Goal: Task Accomplishment & Management: Manage account settings

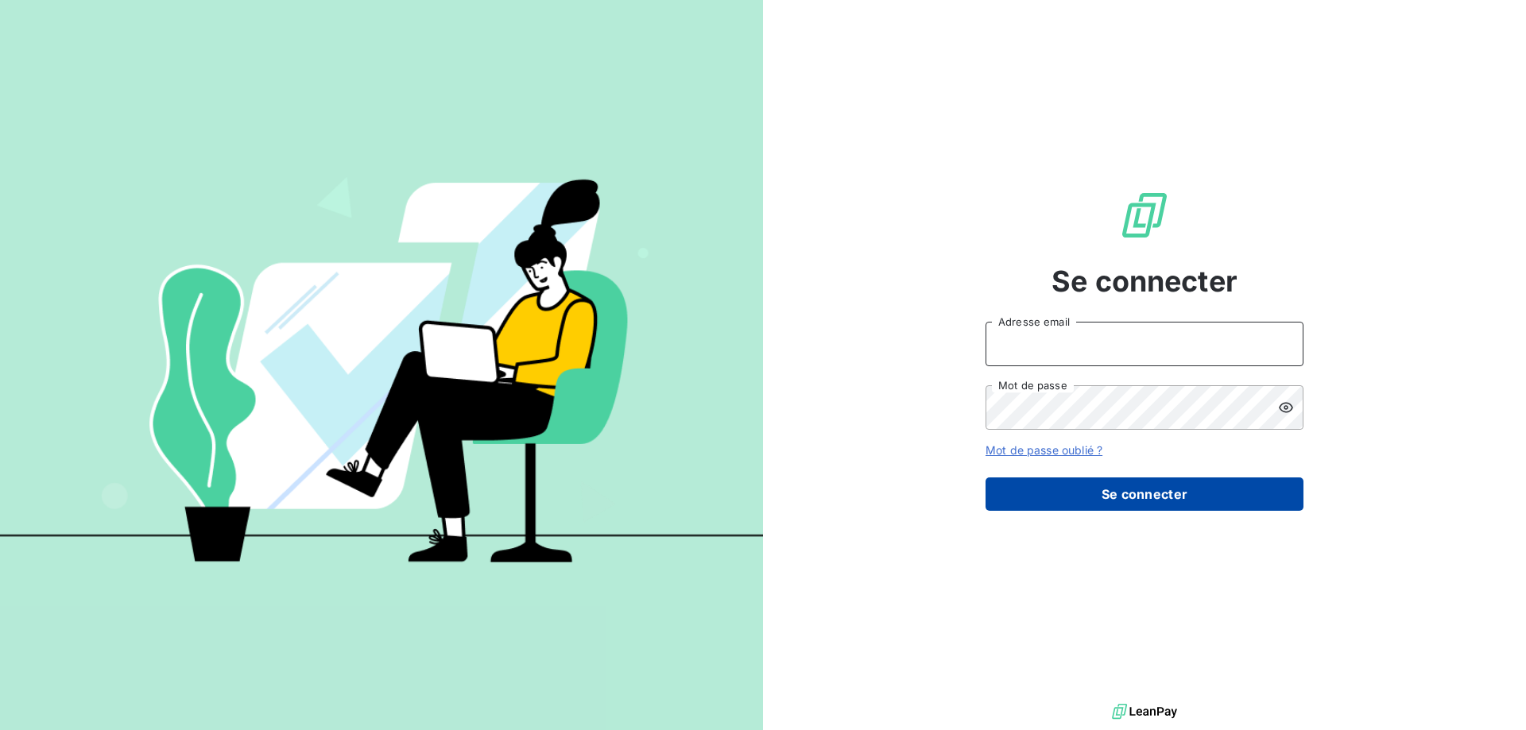
type input "alexandra.becker@amiad.com"
click at [1147, 498] on button "Se connecter" at bounding box center [1145, 494] width 318 height 33
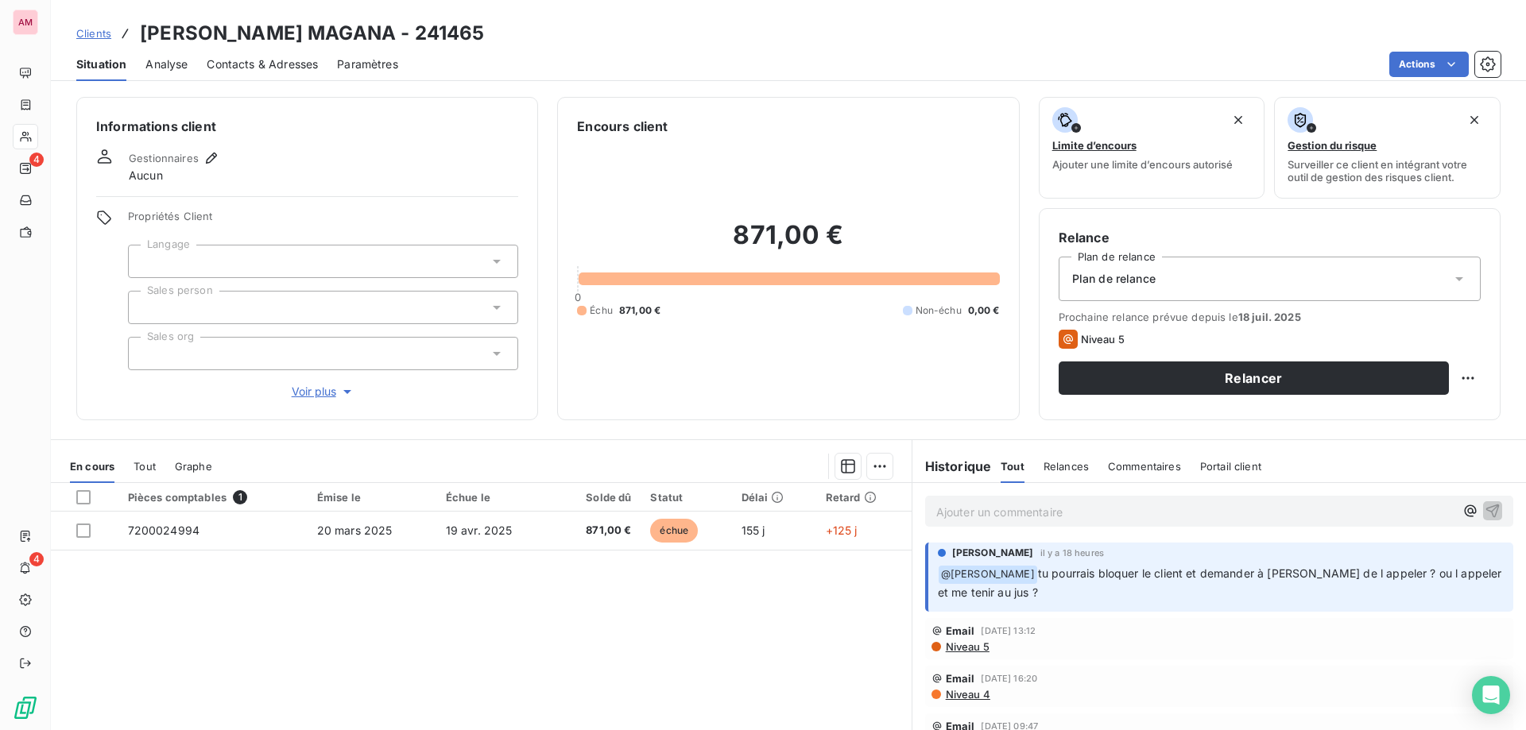
click at [478, 556] on div "Pièces comptables 1 Émise le Échue le Solde dû Statut Délai Retard 7200024994 […" at bounding box center [481, 636] width 861 height 306
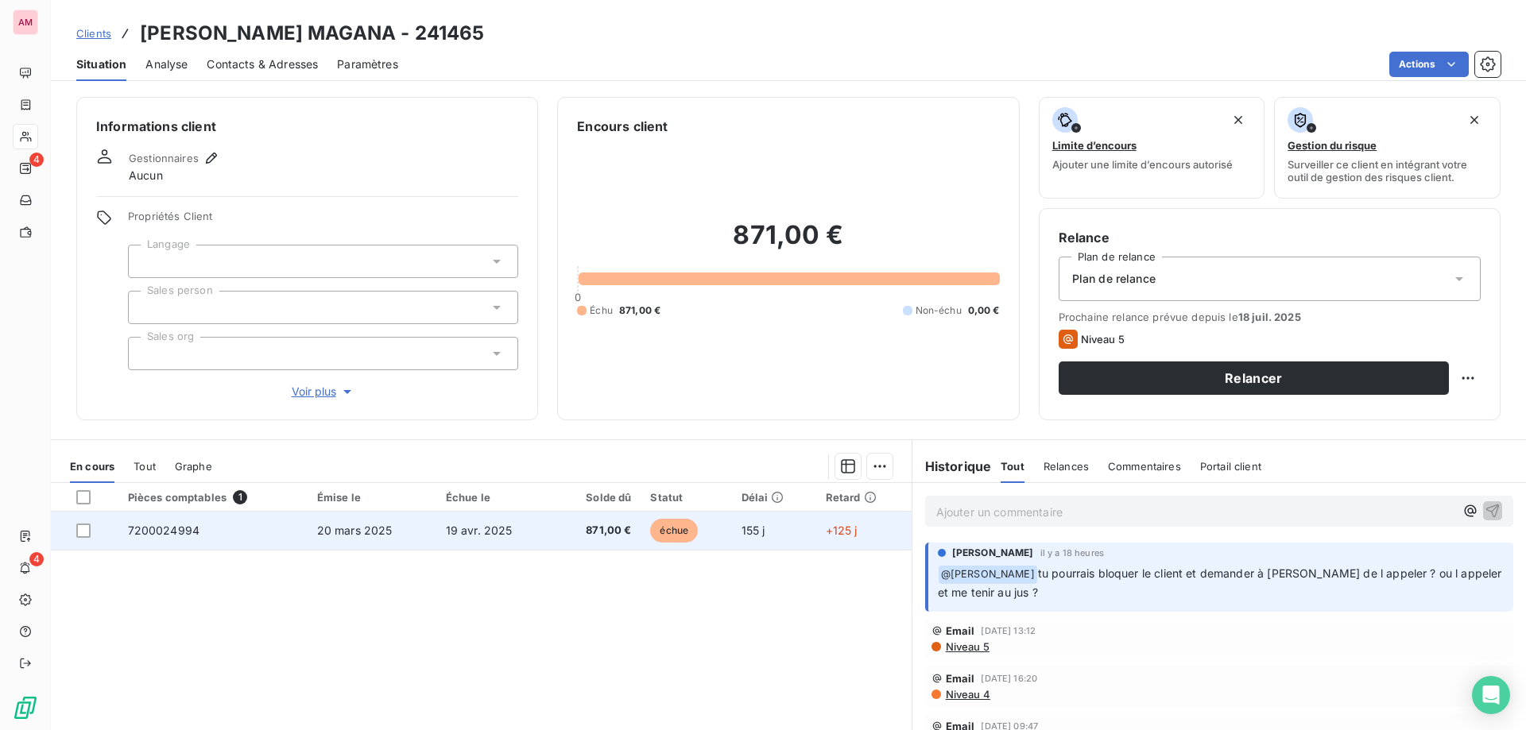
click at [502, 542] on td "19 avr. 2025" at bounding box center [494, 531] width 117 height 38
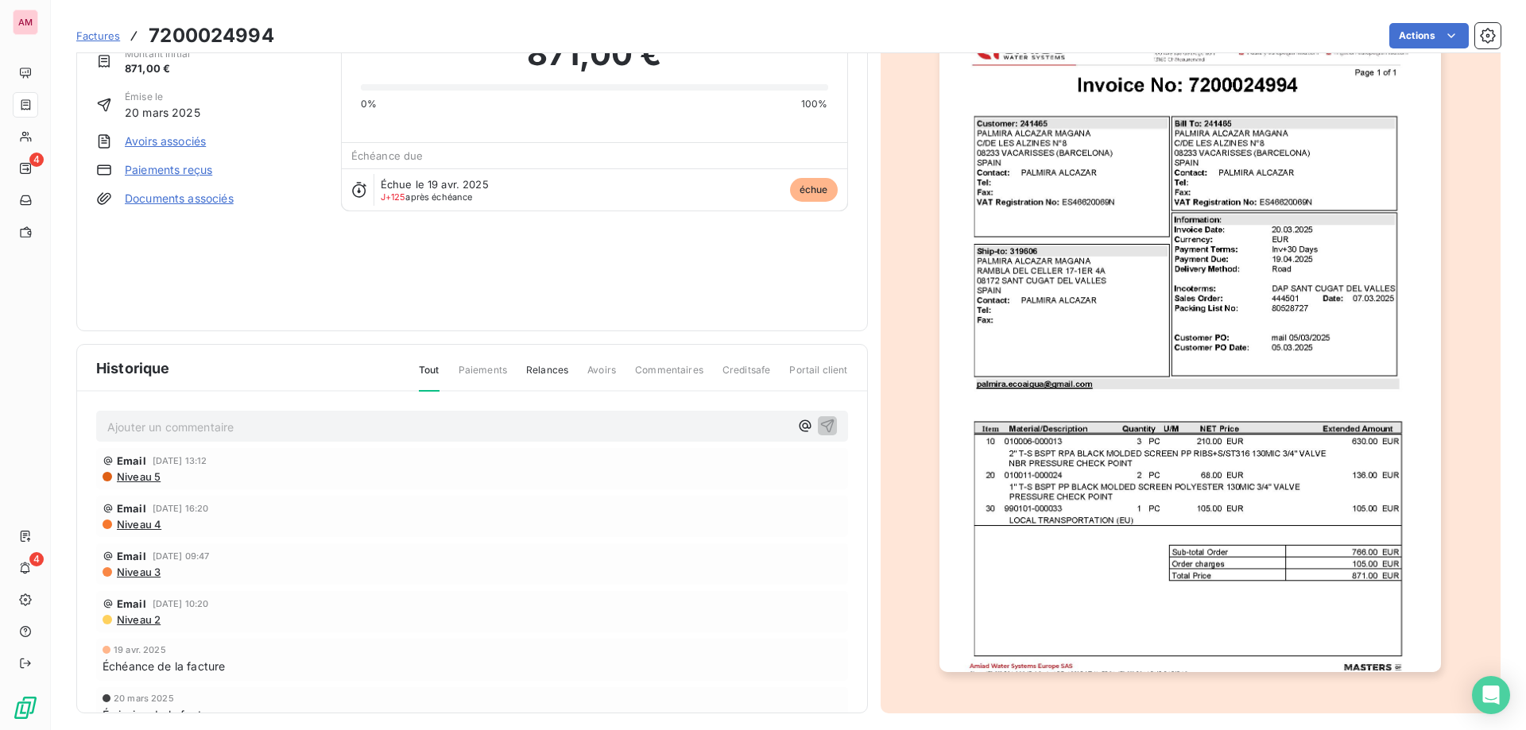
scroll to position [1, 0]
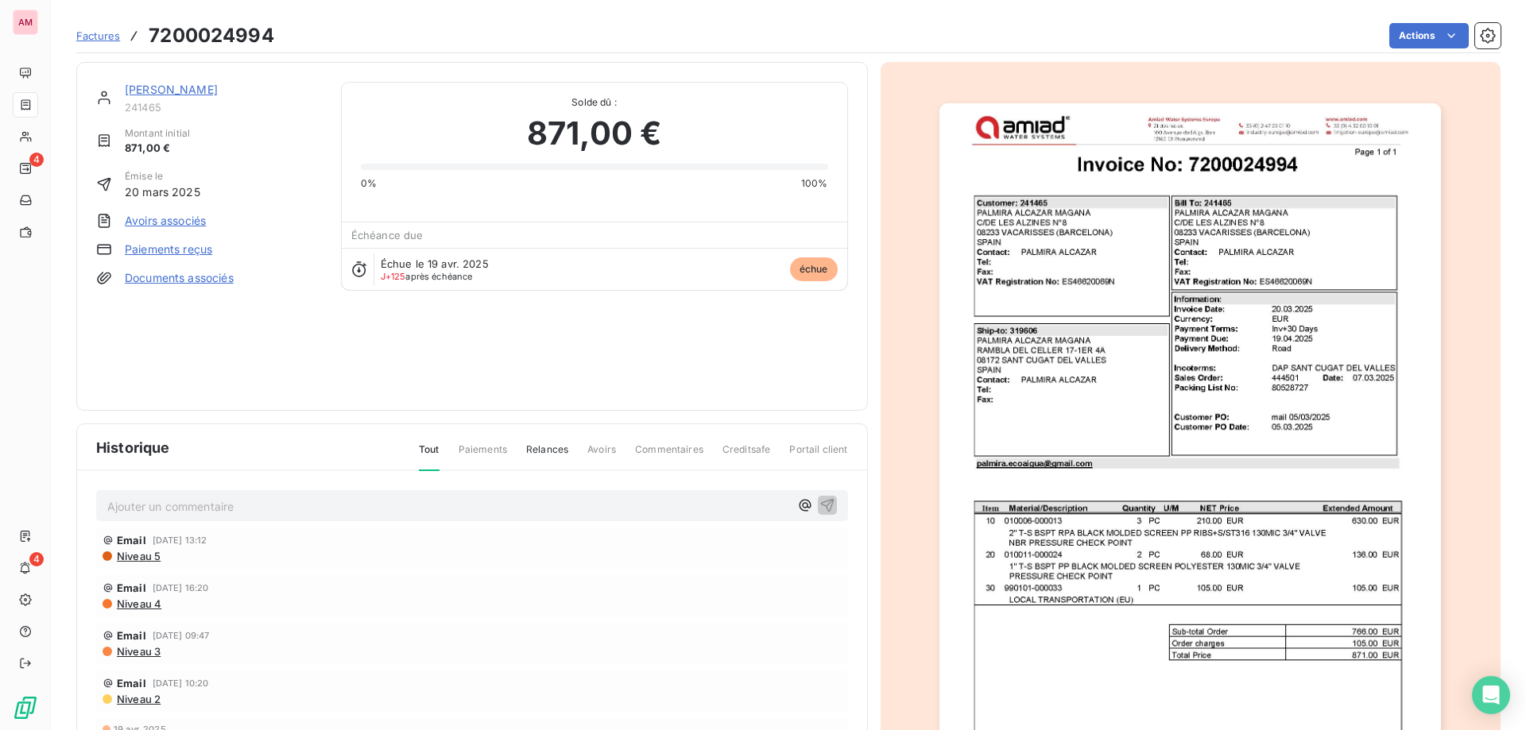
click at [108, 34] on span "Factures" at bounding box center [98, 35] width 44 height 13
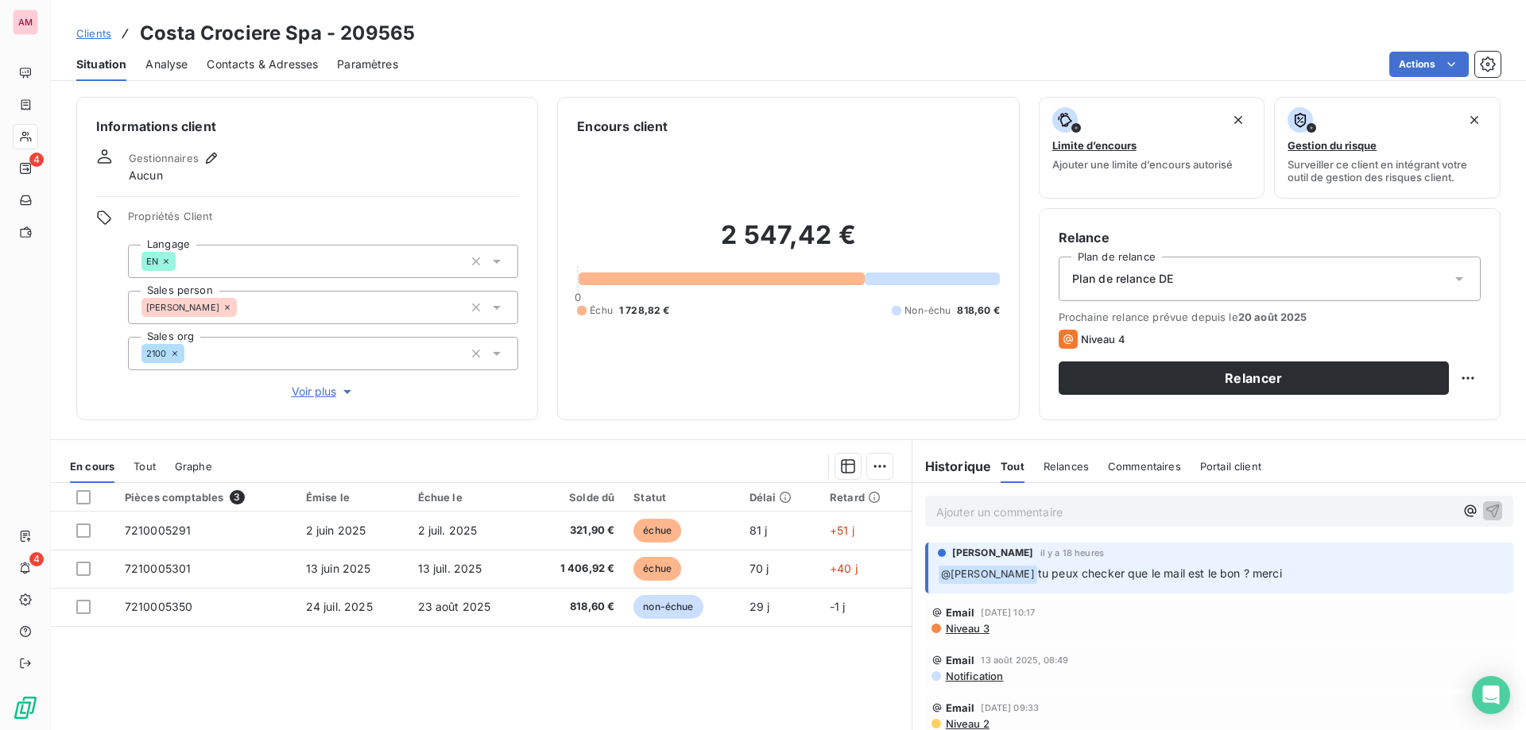
click at [278, 64] on span "Contacts & Adresses" at bounding box center [262, 64] width 111 height 16
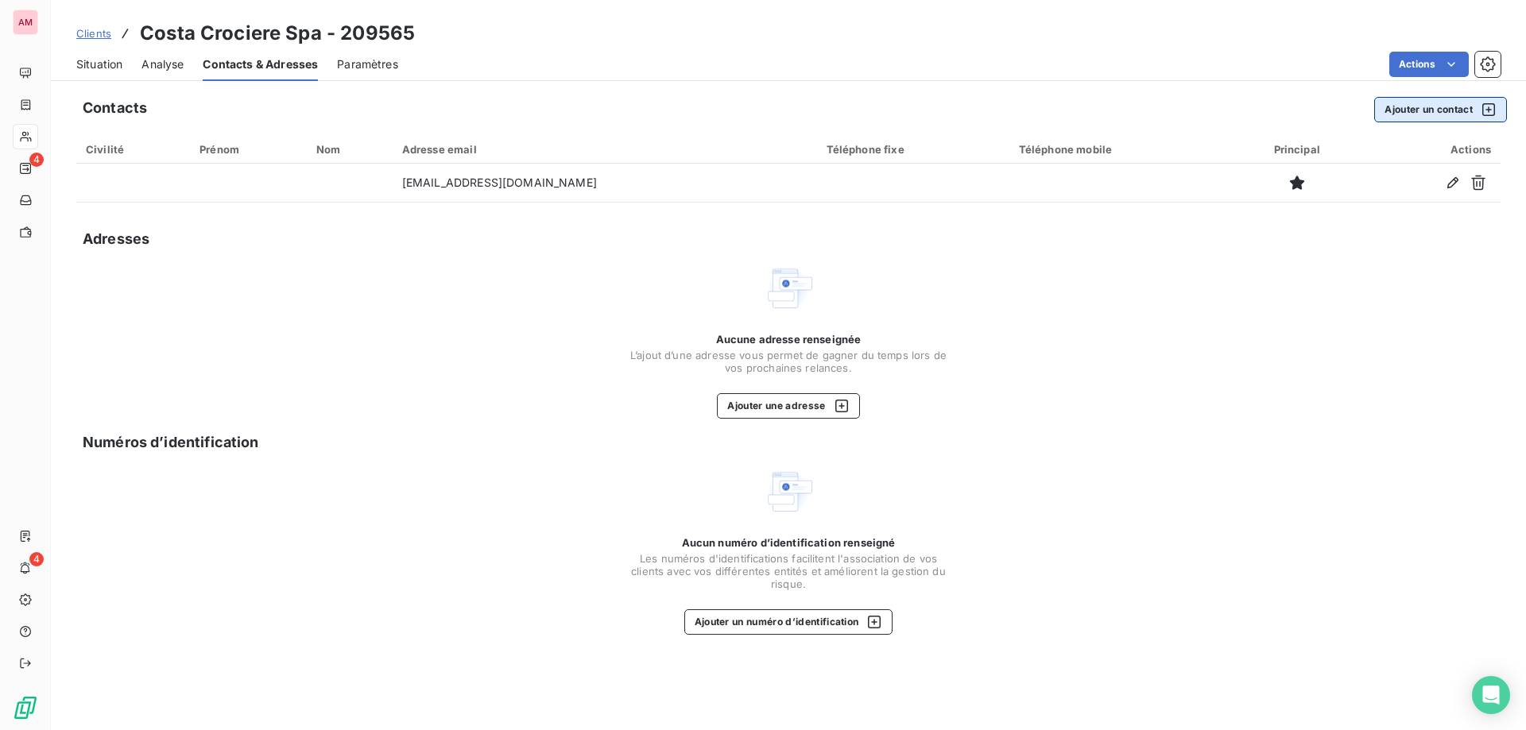
click at [1434, 110] on button "Ajouter un contact" at bounding box center [1440, 109] width 133 height 25
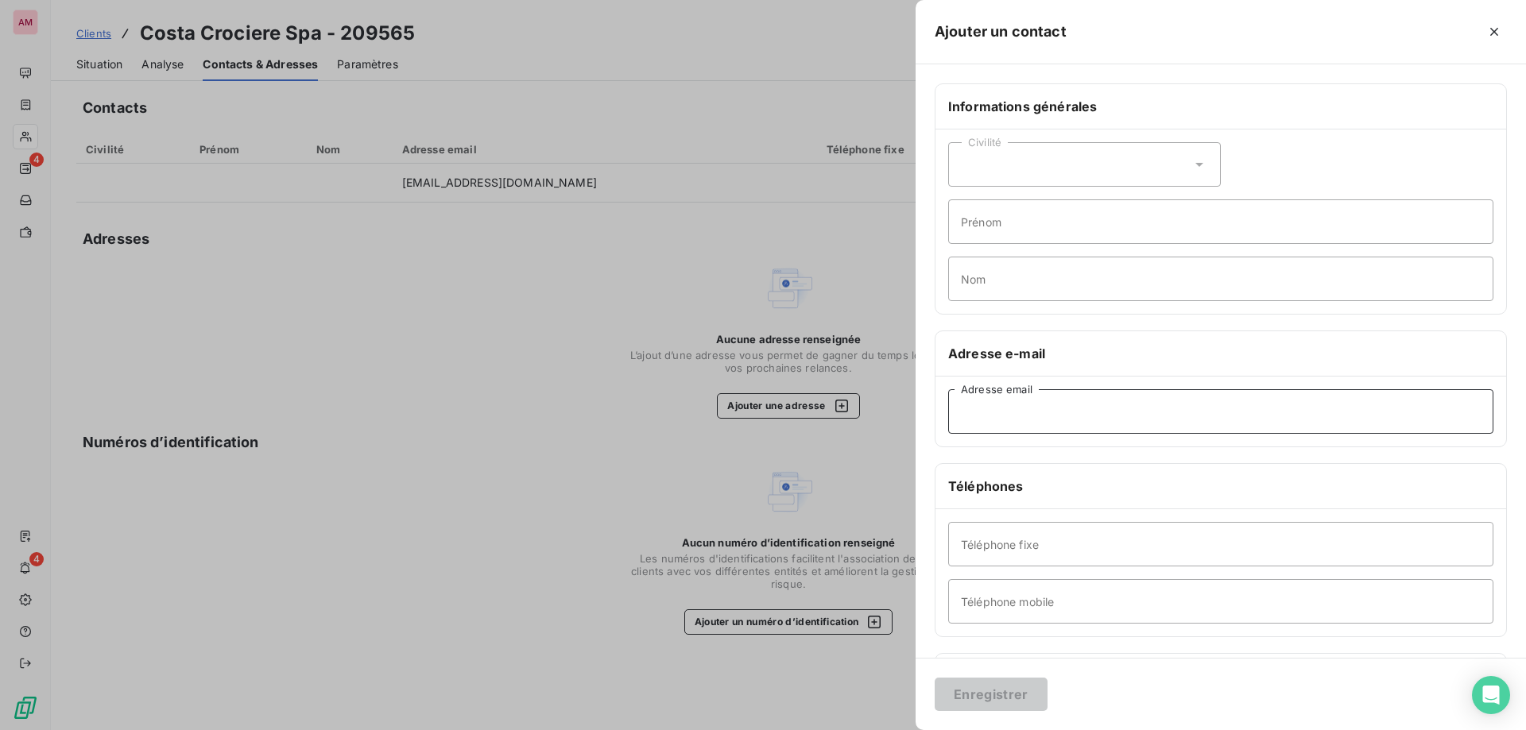
click at [1045, 409] on input "Adresse email" at bounding box center [1220, 411] width 545 height 45
paste input "vendormanagement@costa.it"
type input "vendormanagement@costa.it"
click at [1003, 676] on div "Enregistrer" at bounding box center [1221, 694] width 610 height 72
click at [979, 692] on button "Enregistrer" at bounding box center [991, 694] width 113 height 33
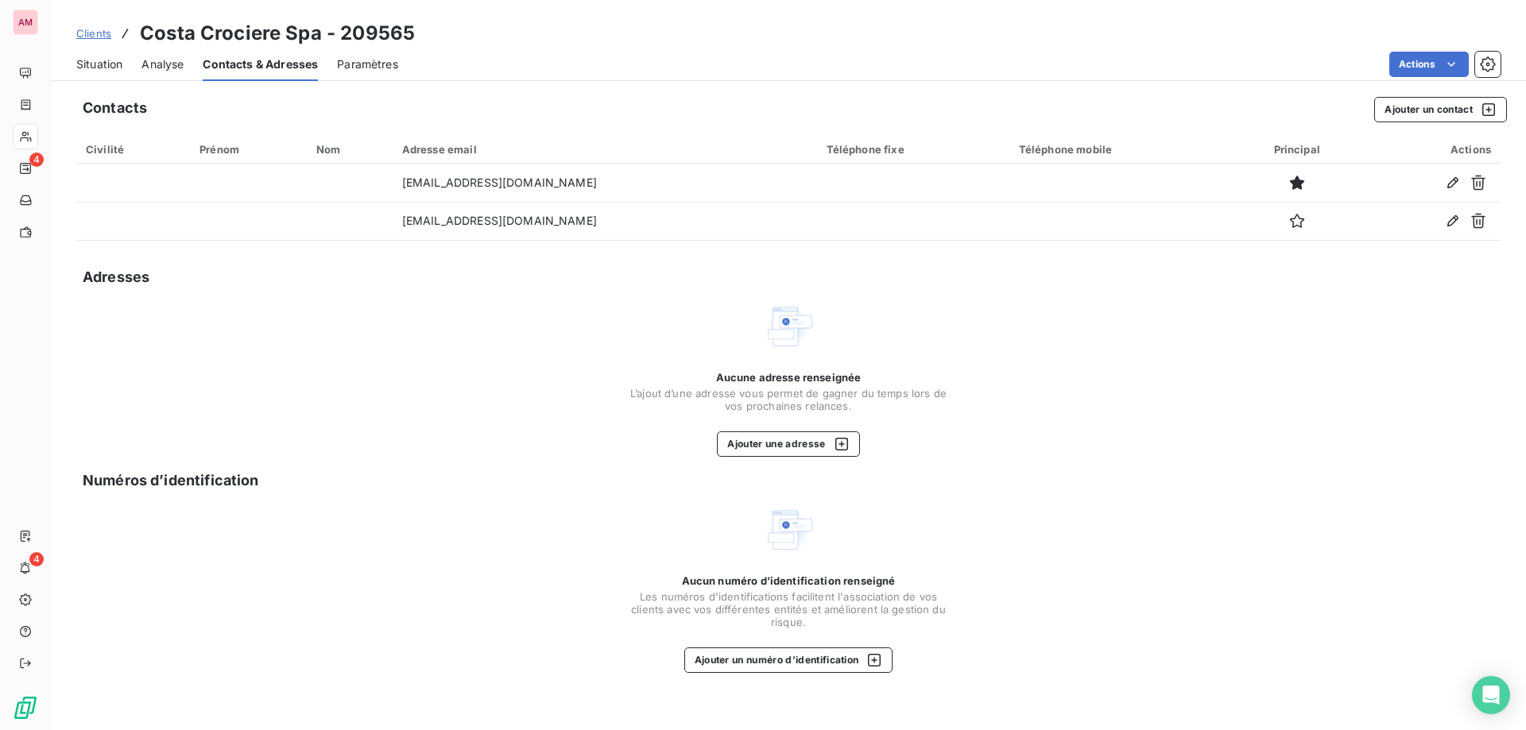
click at [101, 66] on span "Situation" at bounding box center [99, 64] width 46 height 16
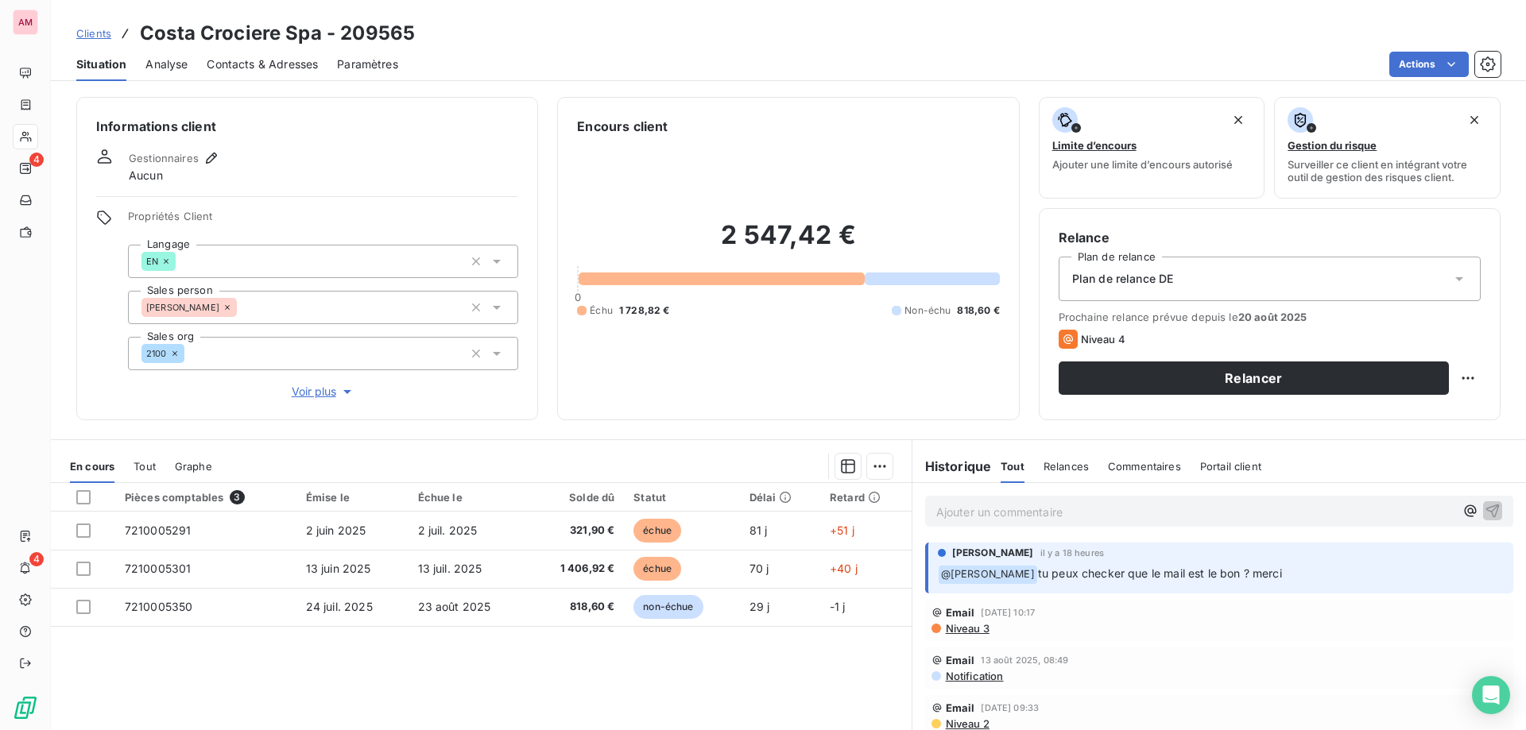
click at [1464, 509] on icon "button" at bounding box center [1470, 512] width 12 height 12
click at [1304, 568] on span "[PERSON_NAME]" at bounding box center [1327, 564] width 131 height 14
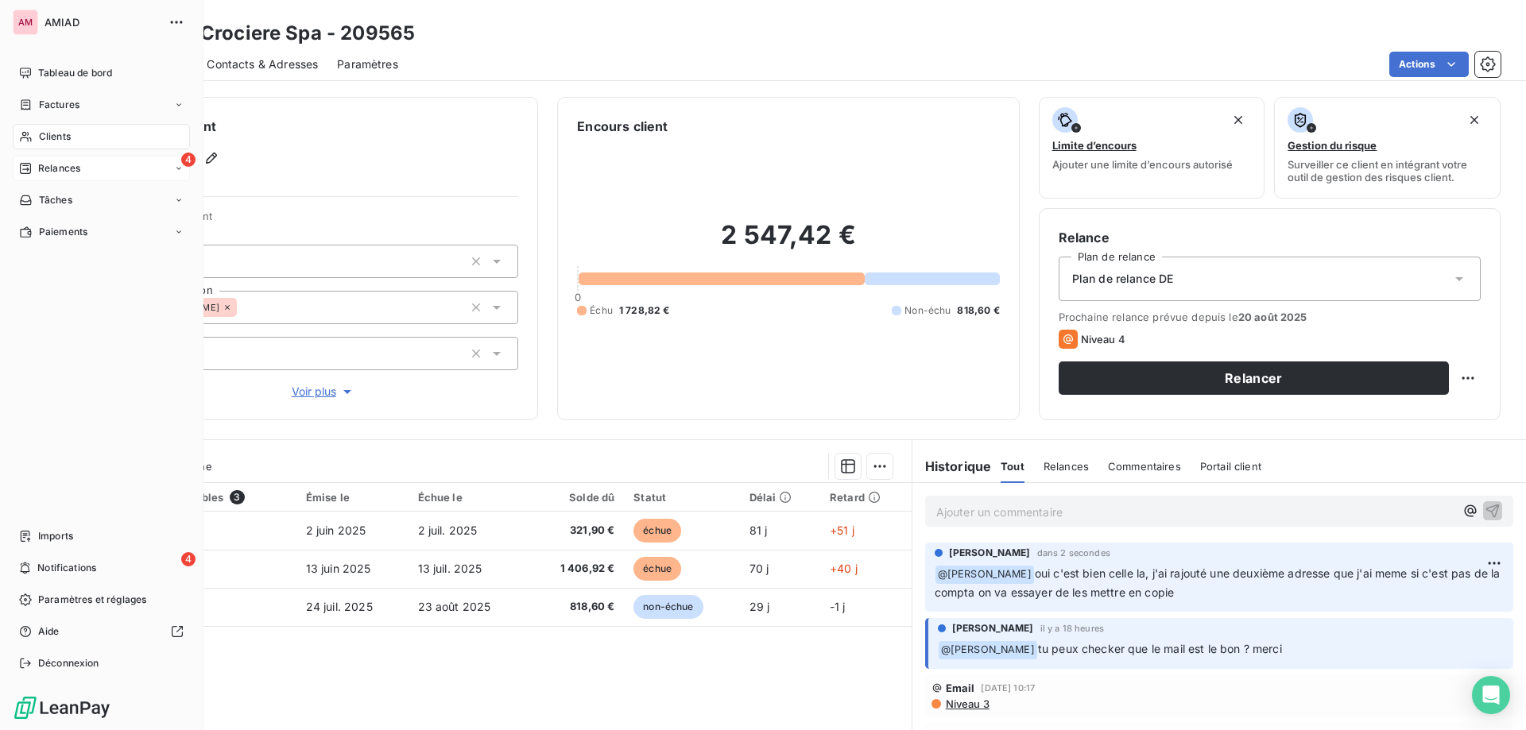
click at [28, 174] on icon at bounding box center [25, 168] width 11 height 11
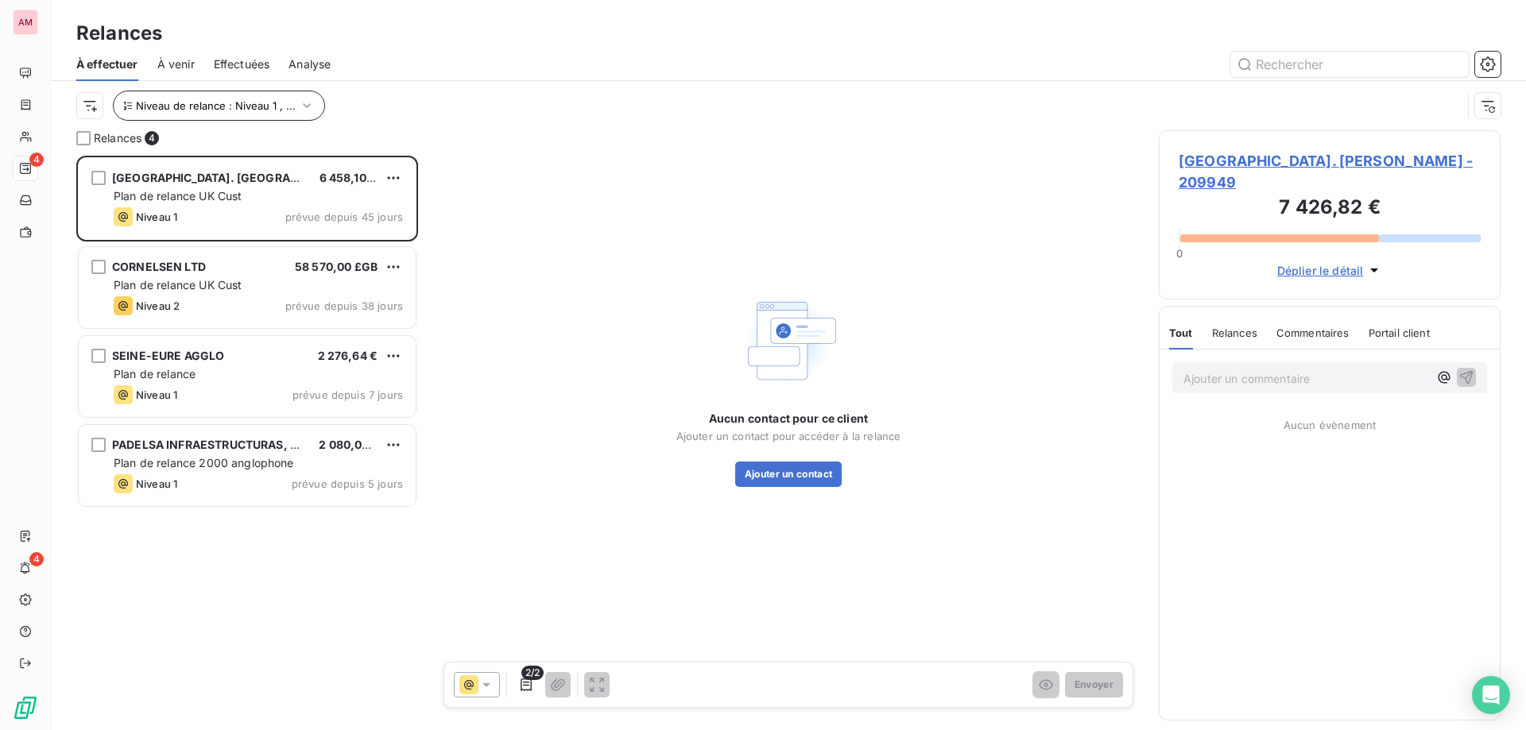
scroll to position [563, 330]
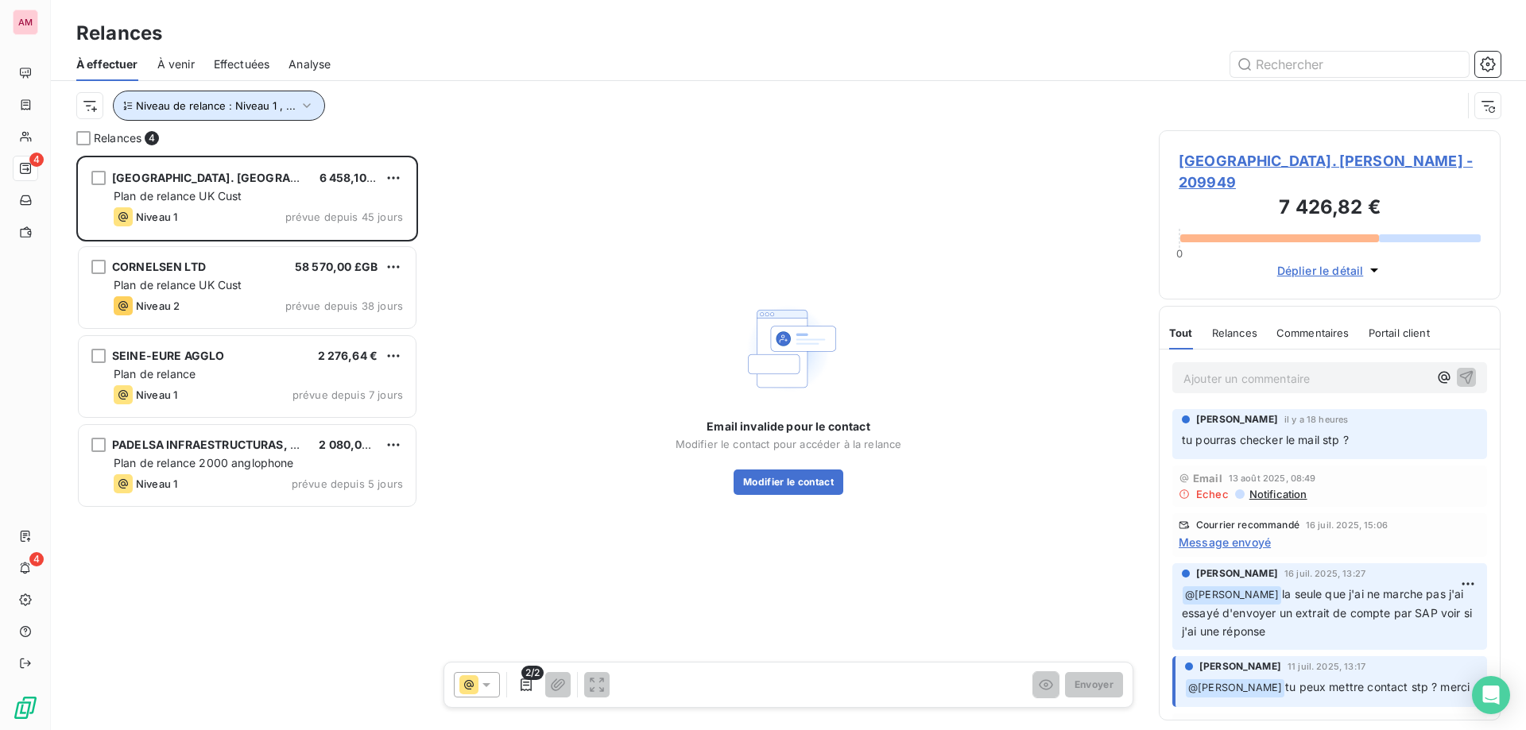
click at [269, 103] on span "Niveau de relance : Niveau 1 , ..." at bounding box center [216, 105] width 160 height 13
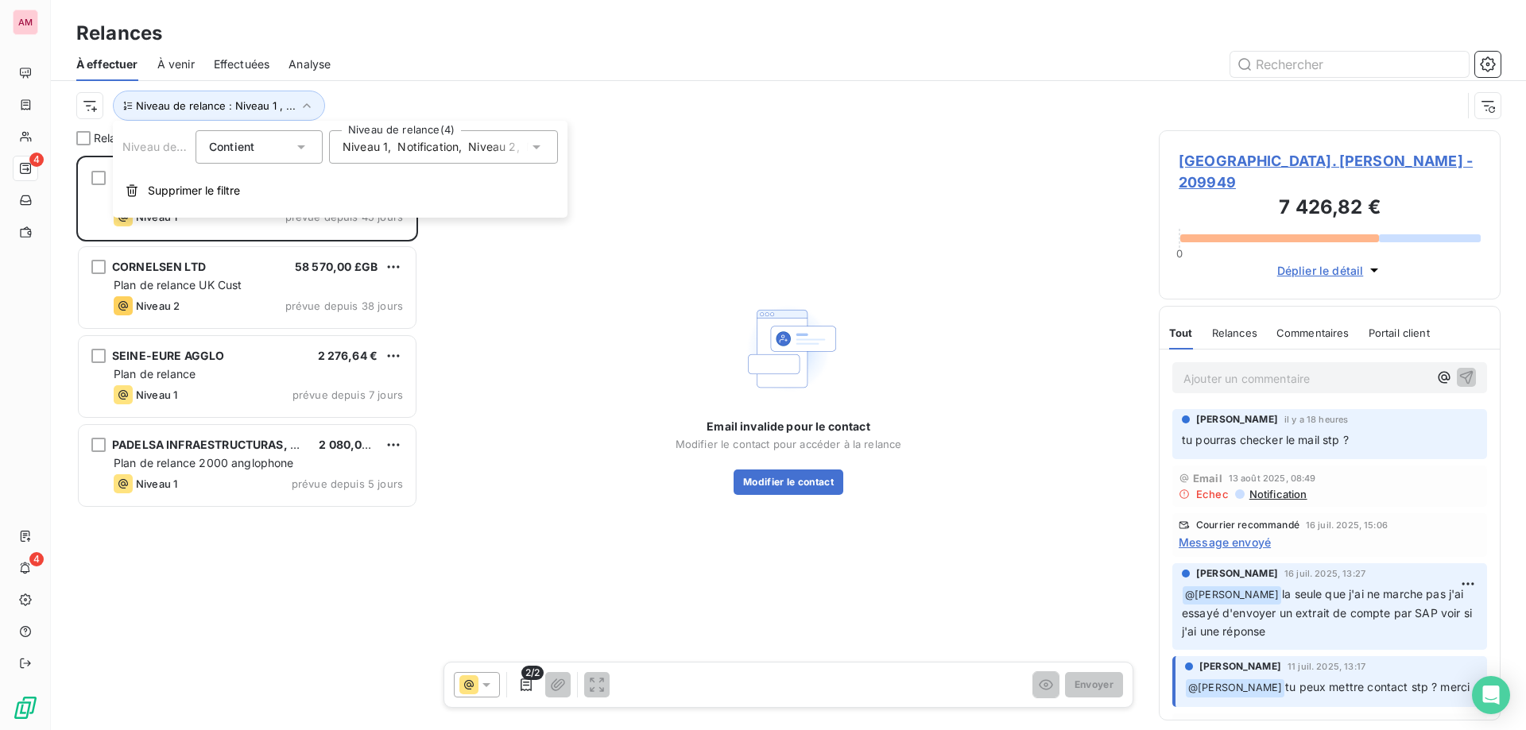
click at [404, 145] on span "Notification" at bounding box center [427, 147] width 61 height 16
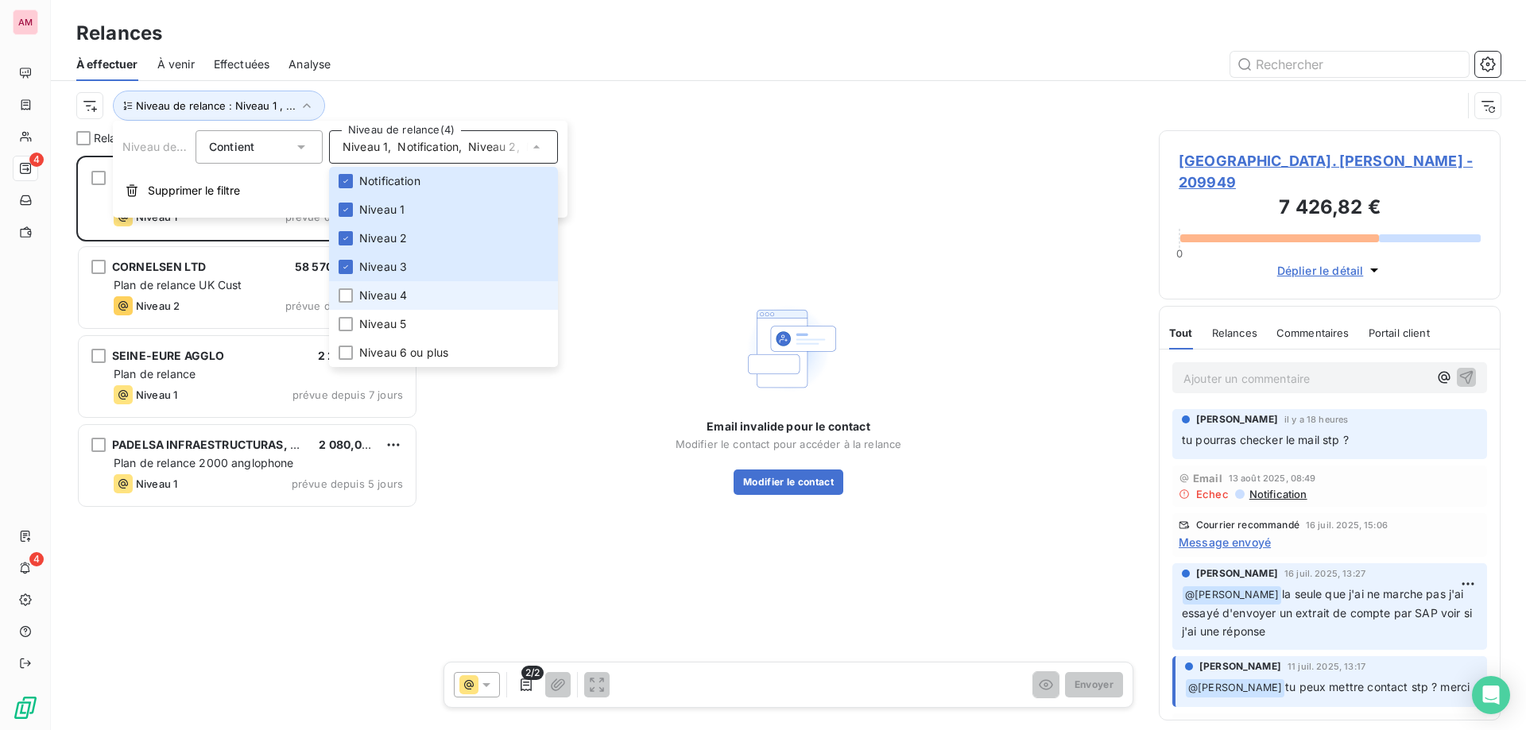
click at [369, 297] on span "Niveau 4" at bounding box center [383, 296] width 48 height 16
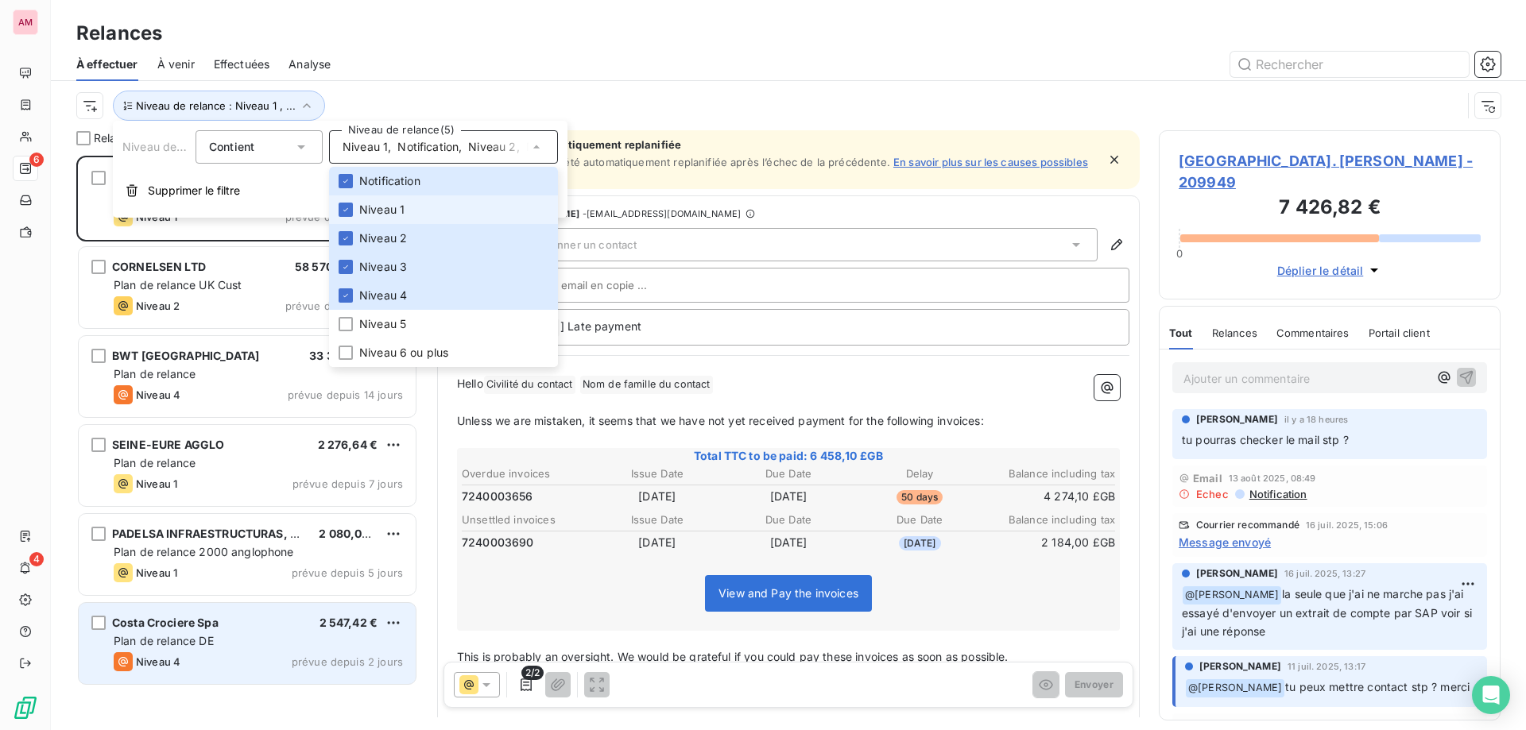
click at [176, 648] on div "Plan de relance DE" at bounding box center [258, 641] width 289 height 16
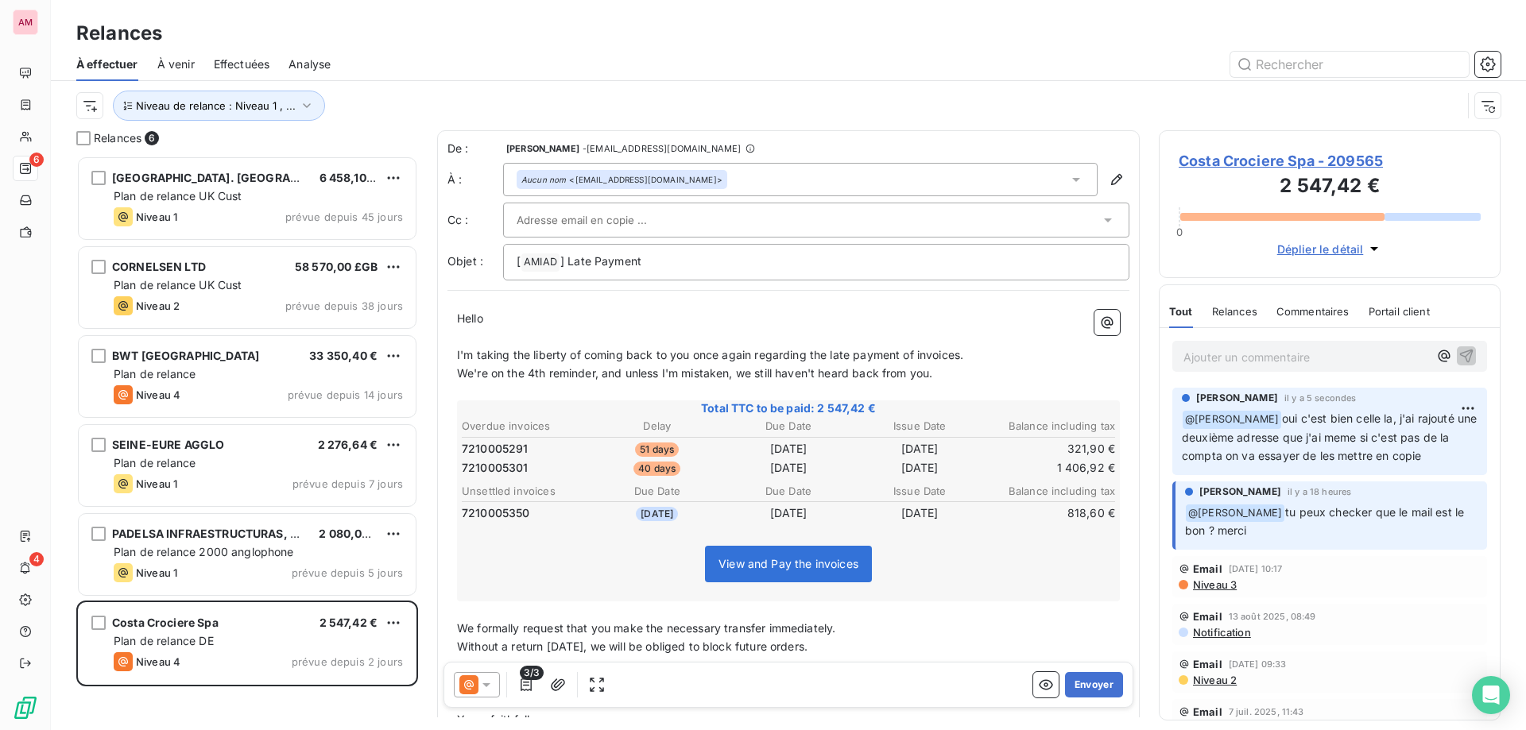
click at [1327, 157] on span "Costa Crociere Spa - 209565" at bounding box center [1330, 160] width 302 height 21
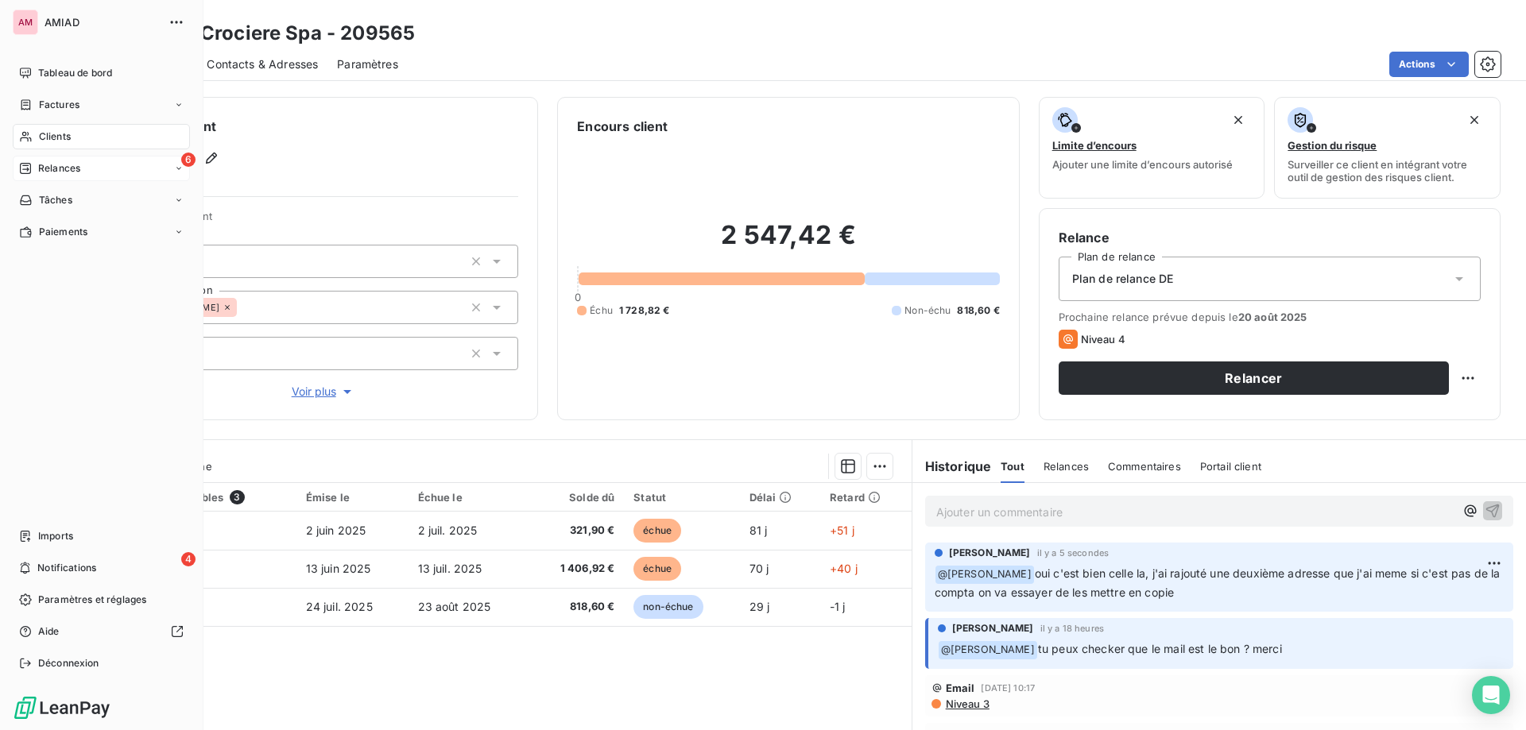
click at [29, 171] on icon at bounding box center [25, 168] width 13 height 13
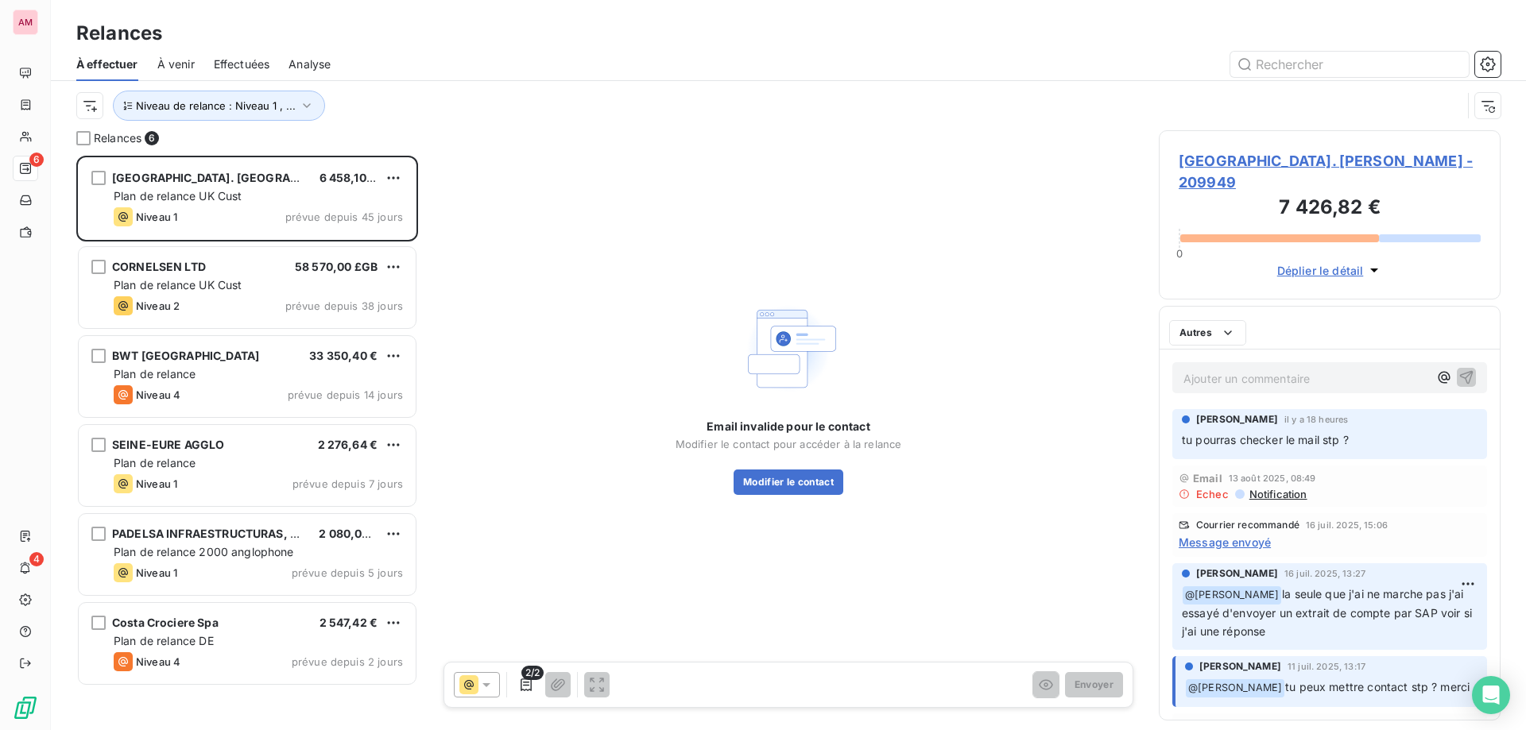
scroll to position [563, 330]
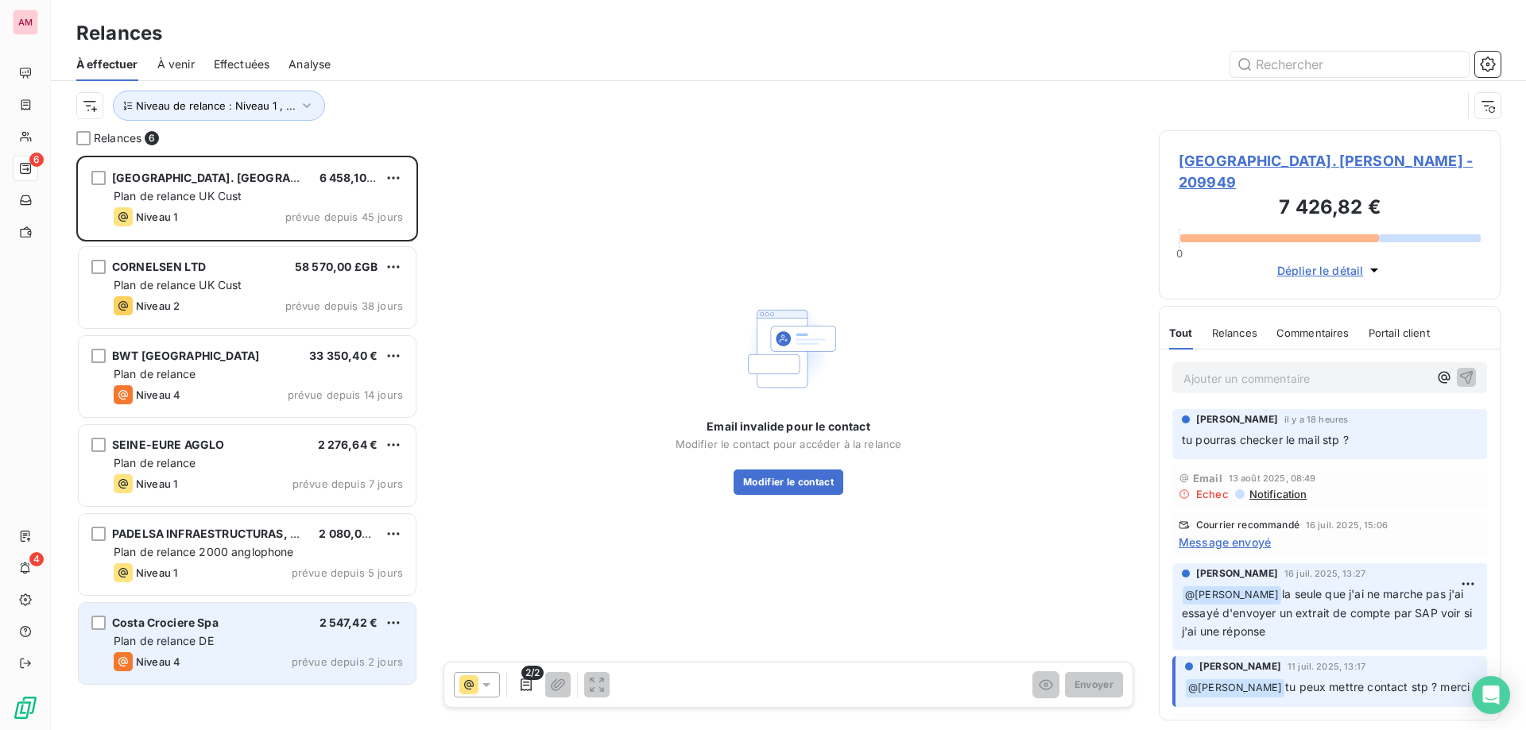
click at [269, 657] on div "Niveau 4 prévue depuis 2 jours" at bounding box center [258, 662] width 289 height 19
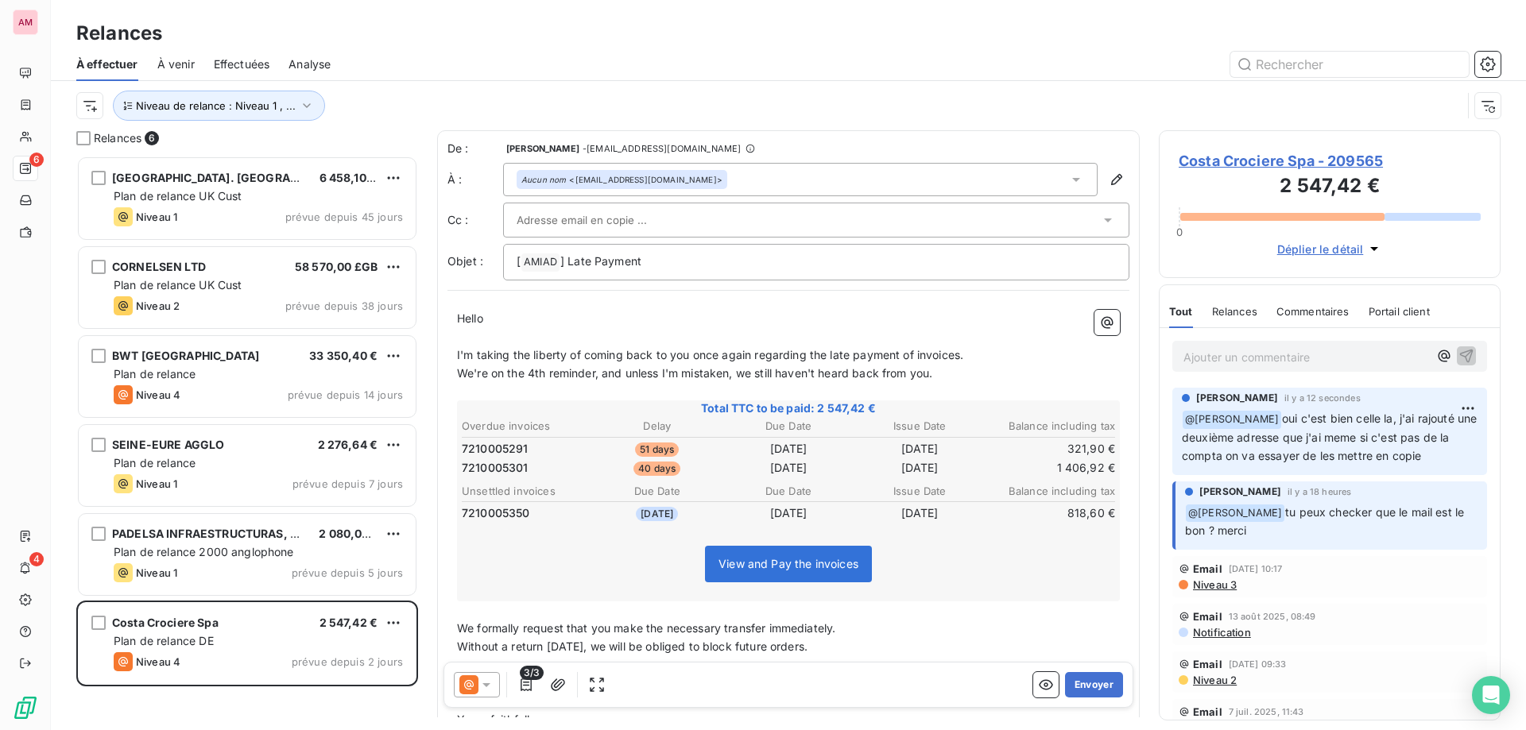
click at [1042, 203] on div at bounding box center [816, 220] width 626 height 35
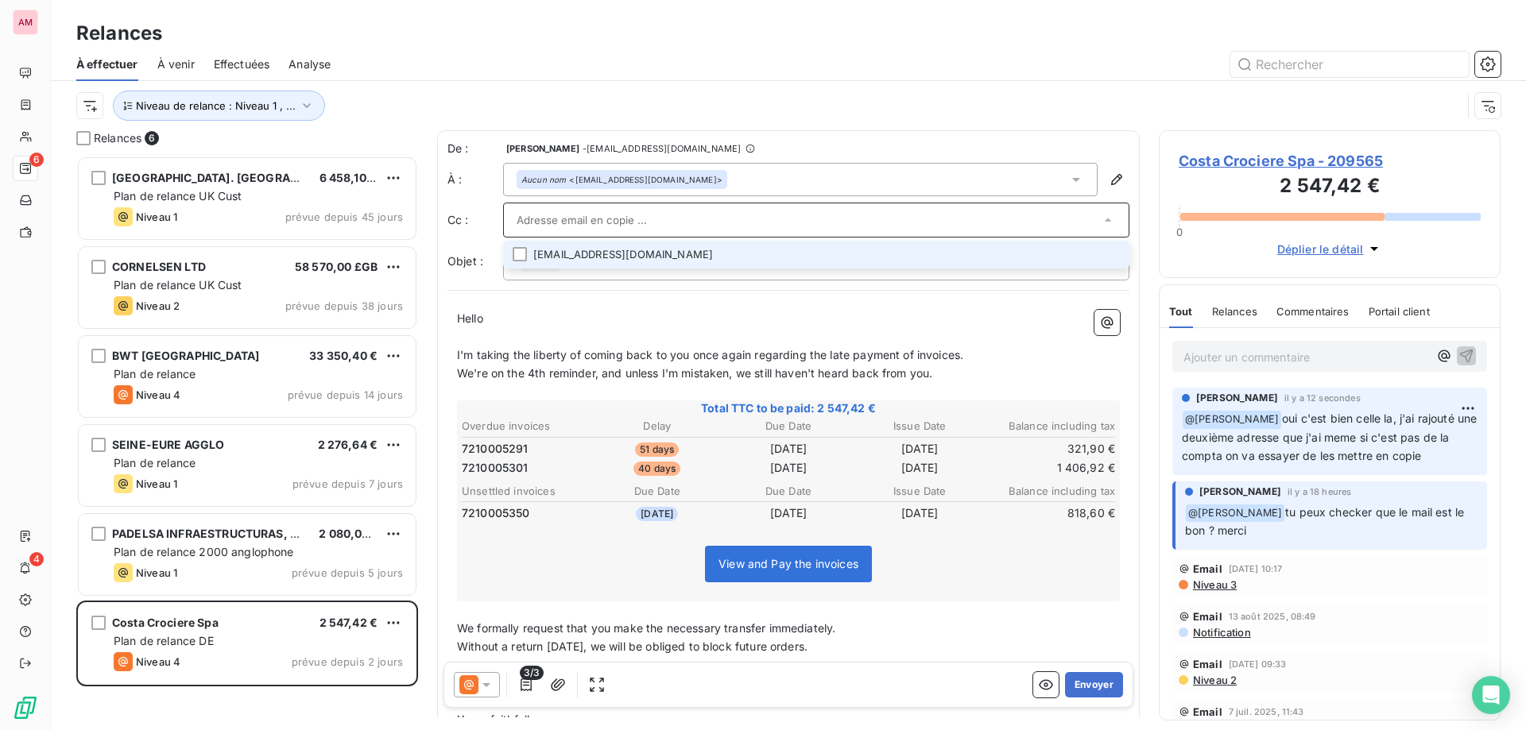
click at [833, 259] on li "vendormanagement@costa.it" at bounding box center [816, 255] width 626 height 28
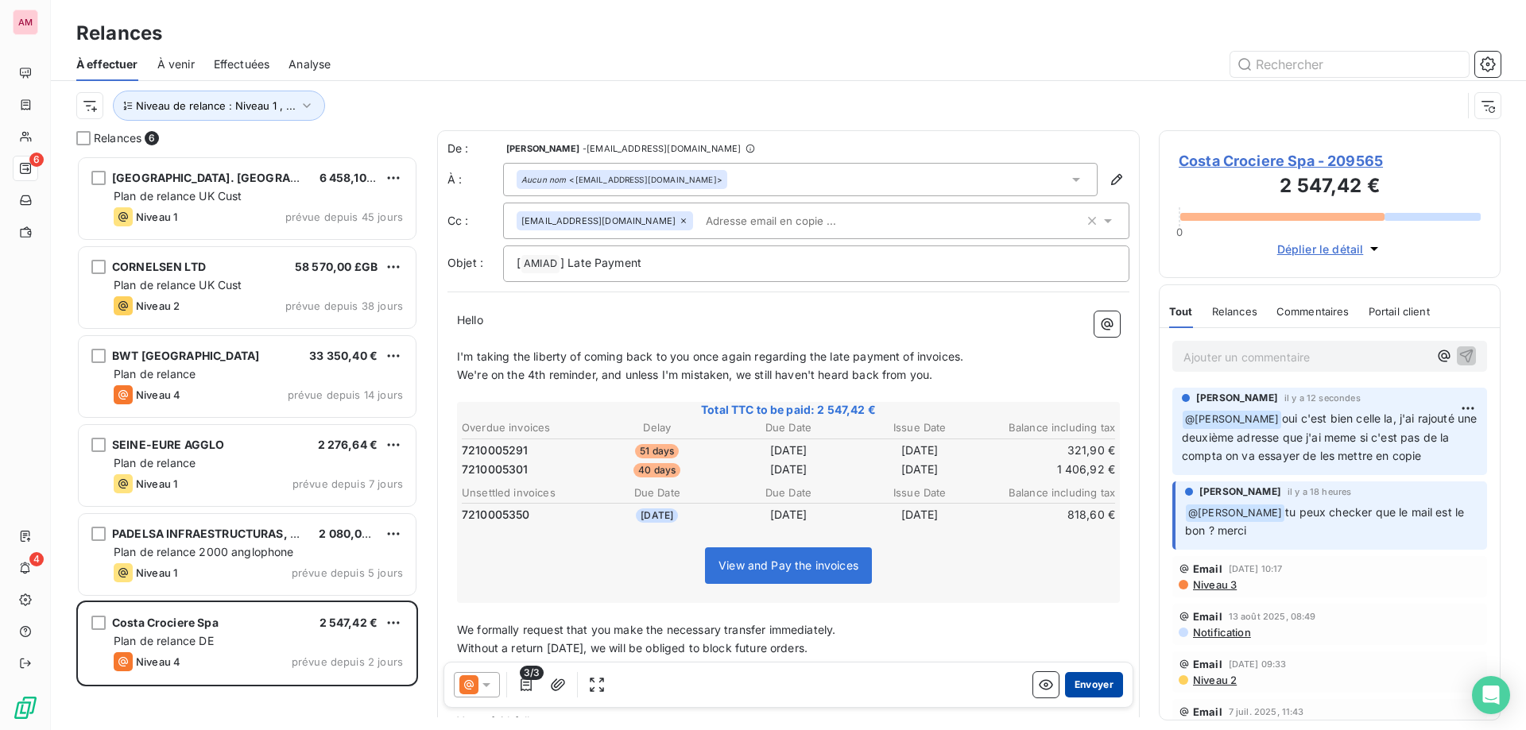
click at [1091, 689] on button "Envoyer" at bounding box center [1094, 684] width 58 height 25
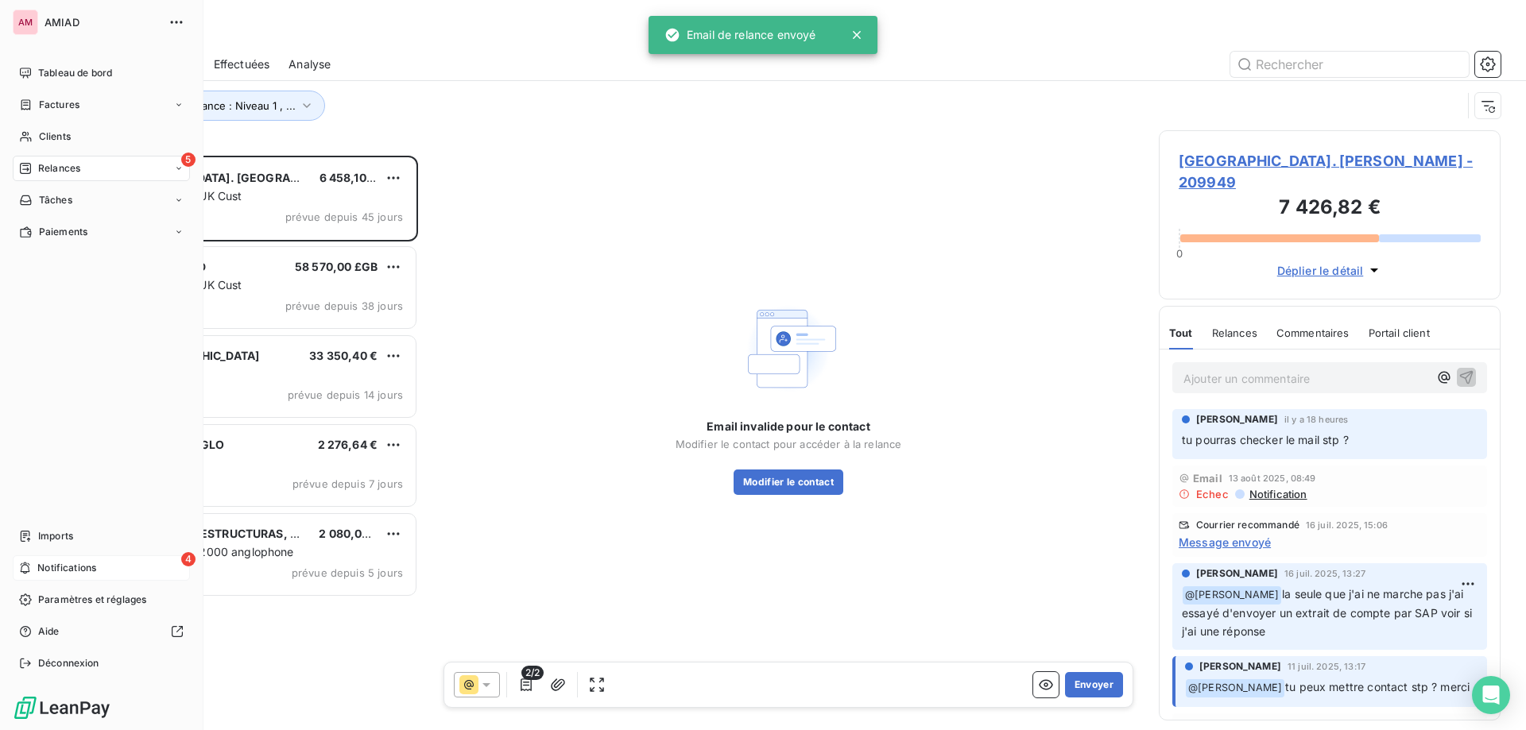
click at [36, 572] on div "4 Notifications" at bounding box center [101, 568] width 177 height 25
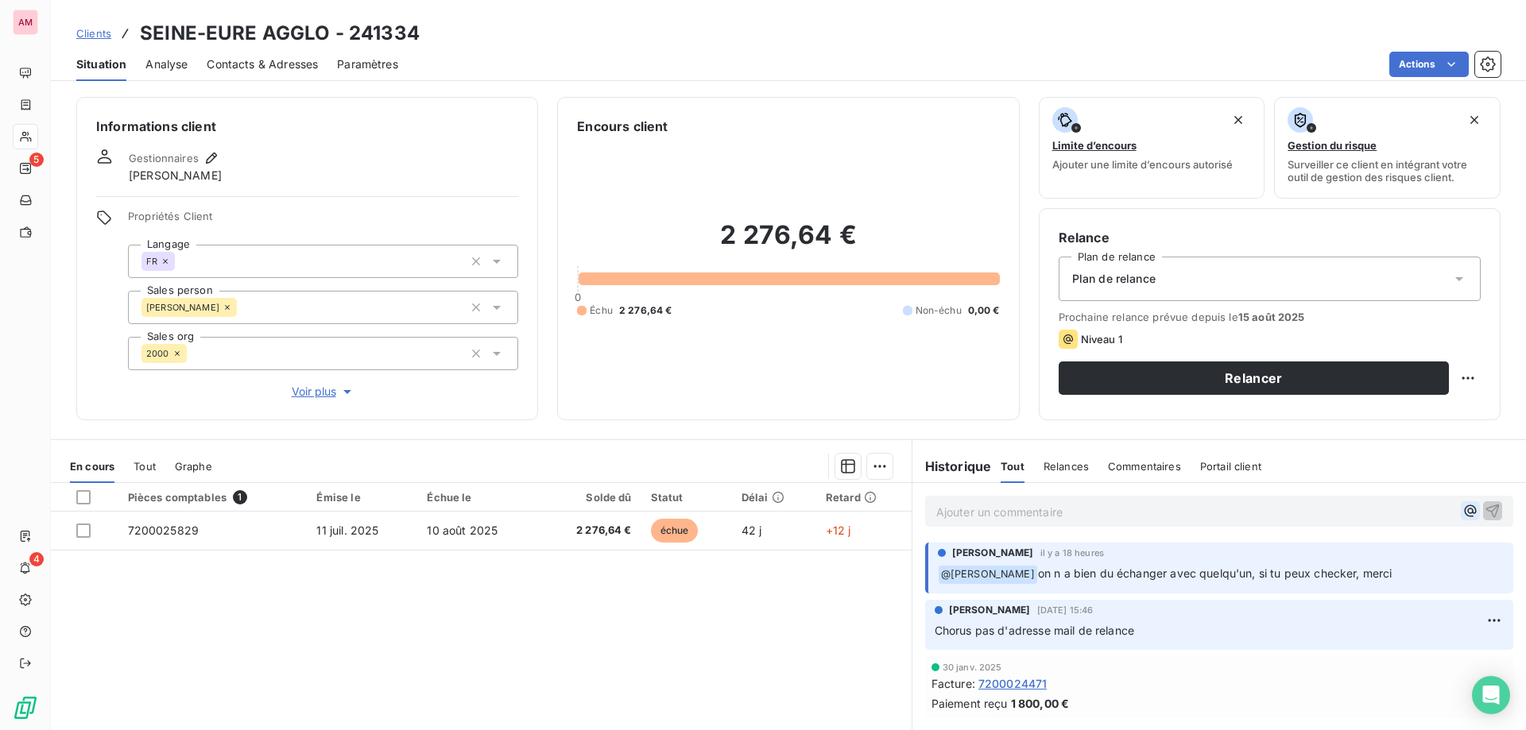
click at [1464, 508] on icon "button" at bounding box center [1470, 512] width 12 height 12
click at [1354, 436] on div "Informations client Gestionnaires SONIA LUCHESI Propriétés Client Langage FR Sa…" at bounding box center [788, 408] width 1475 height 643
click at [1053, 505] on p "@" at bounding box center [1195, 511] width 518 height 18
click at [1316, 581] on span "SONIA LUCHESI" at bounding box center [1346, 583] width 144 height 14
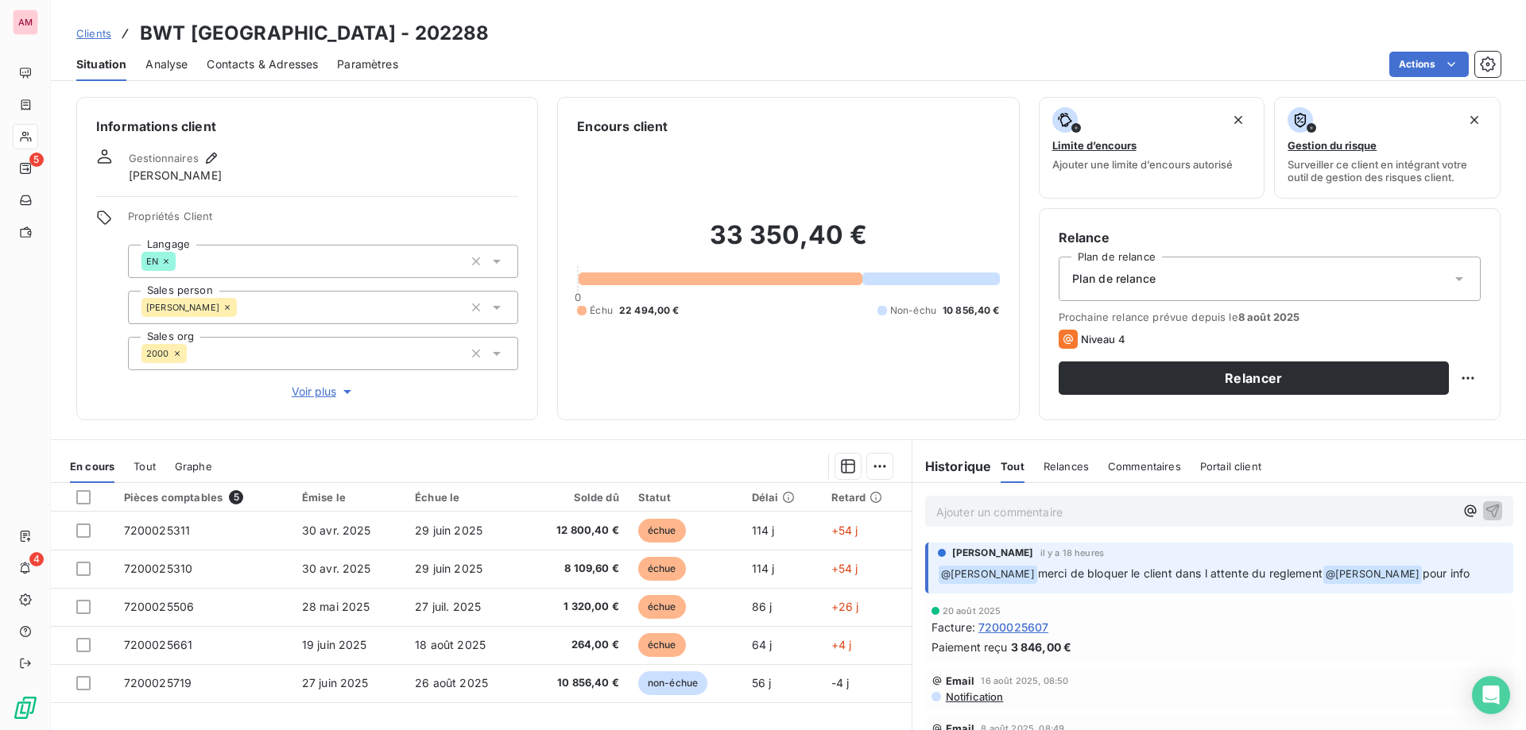
drag, startPoint x: 1104, startPoint y: 512, endPoint x: 1116, endPoint y: 511, distance: 11.9
click at [1105, 511] on p "Ajouter un commentaire ﻿" at bounding box center [1195, 512] width 518 height 20
click at [1463, 506] on icon "button" at bounding box center [1471, 511] width 16 height 16
click at [1311, 572] on div "Isabelle Brunet" at bounding box center [1335, 564] width 159 height 19
click at [1261, 556] on div "Isabelle Brunet" at bounding box center [1335, 564] width 159 height 19
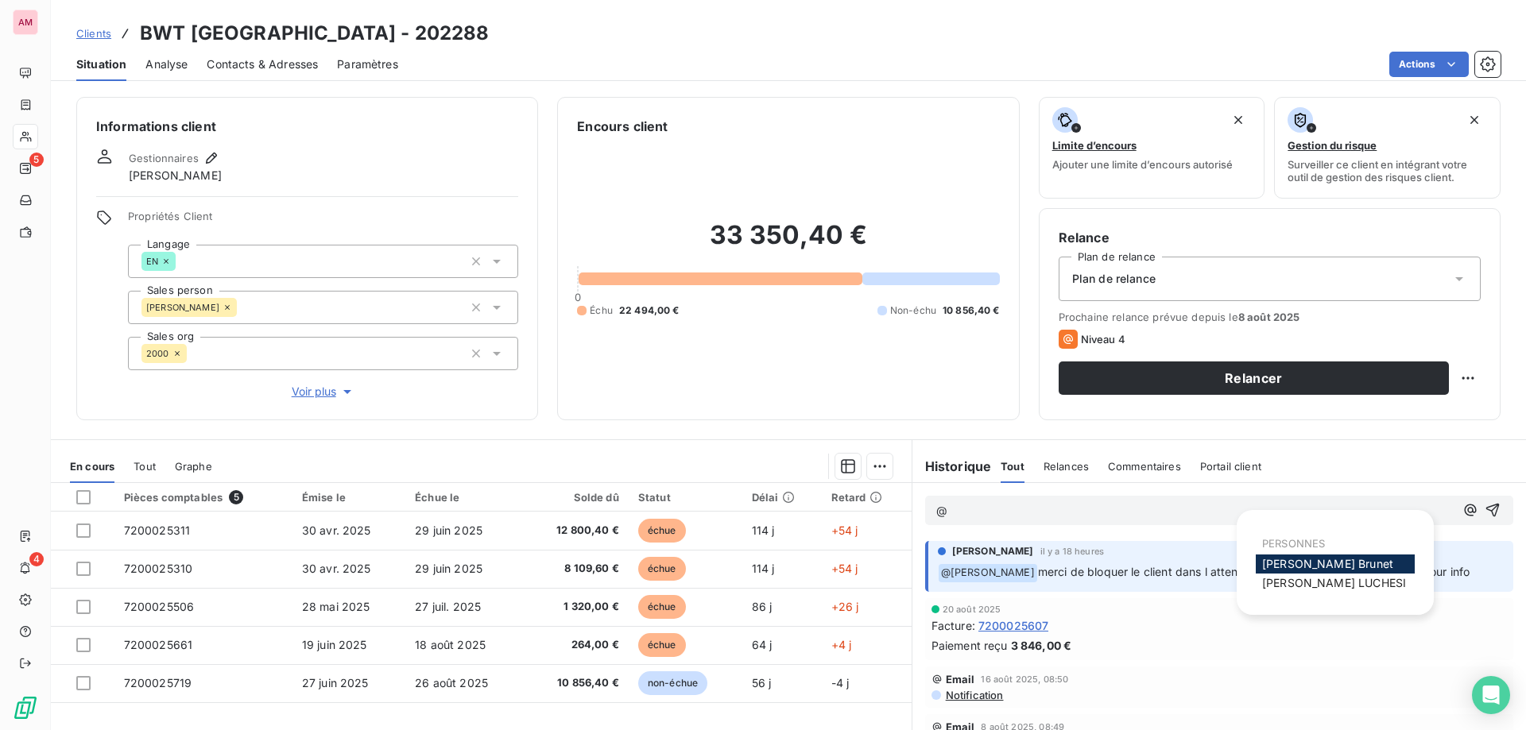
drag, startPoint x: 1292, startPoint y: 561, endPoint x: 1251, endPoint y: 561, distance: 40.5
click at [1292, 560] on span "Isabelle Brunet" at bounding box center [1327, 564] width 131 height 14
click at [1063, 507] on p "﻿ @ Isabelle Brunet ﻿ ﻿" at bounding box center [1195, 511] width 518 height 19
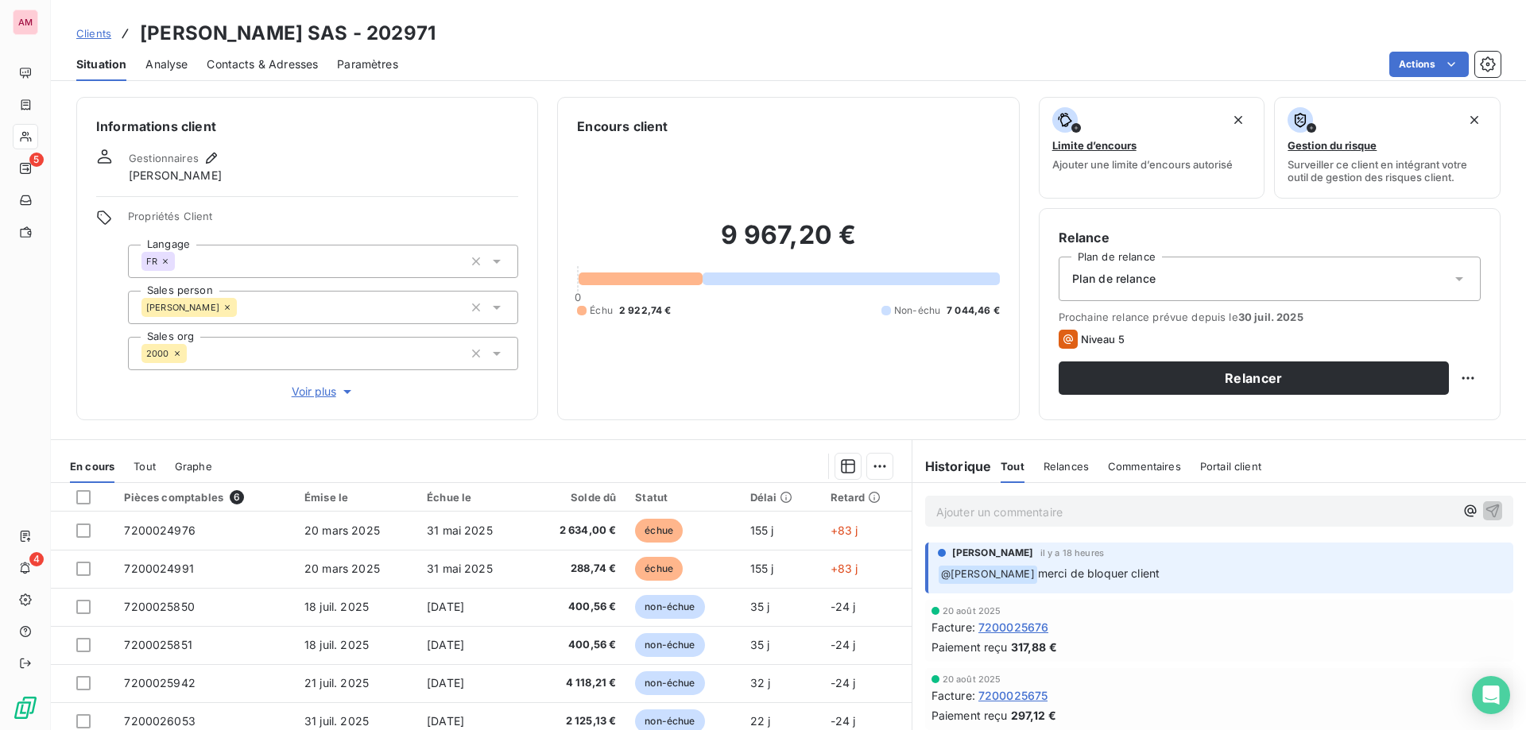
click at [1109, 504] on p "Ajouter un commentaire ﻿" at bounding box center [1195, 512] width 518 height 20
click at [1461, 509] on button "button" at bounding box center [1470, 511] width 19 height 19
click at [1279, 563] on span "[PERSON_NAME]" at bounding box center [1327, 564] width 131 height 14
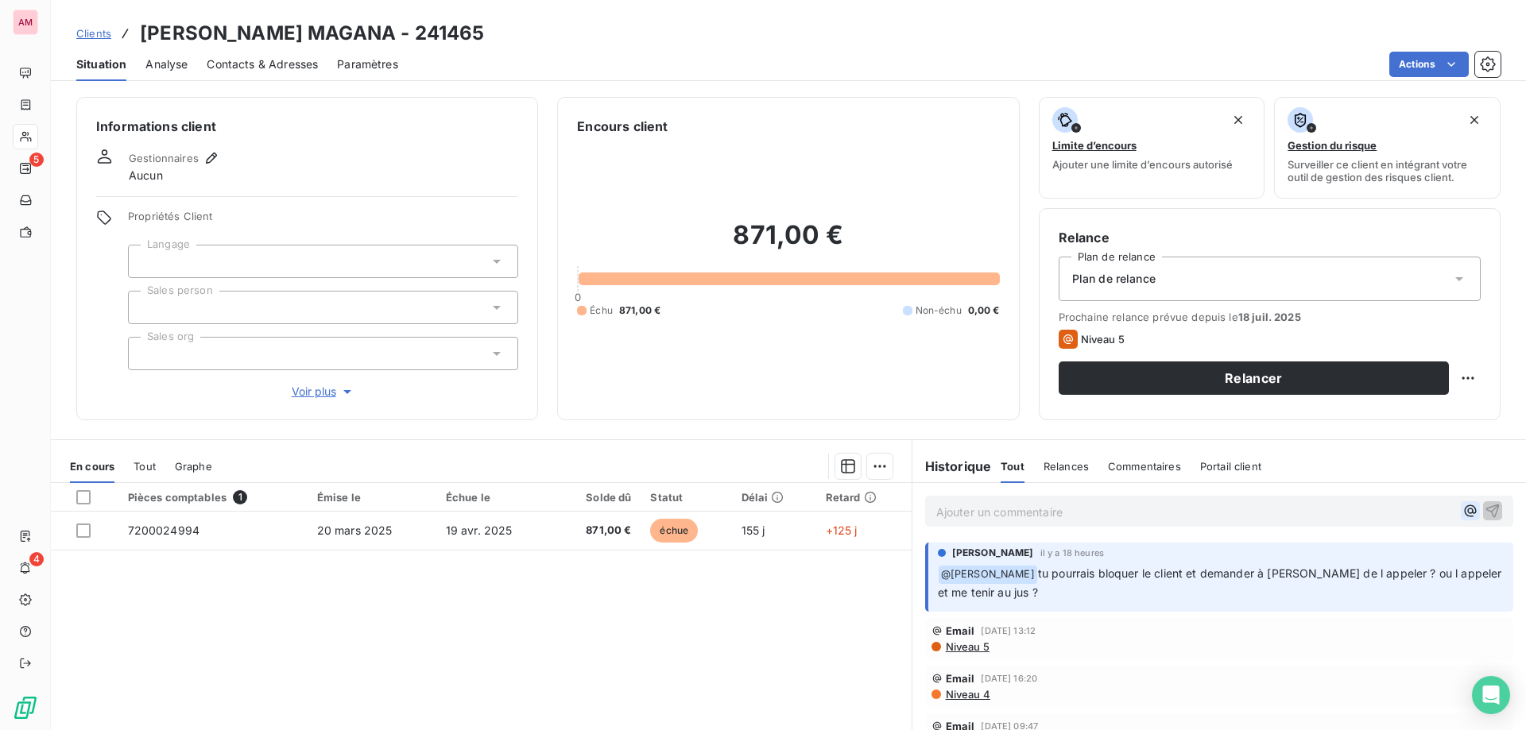
click at [1463, 512] on icon "button" at bounding box center [1471, 511] width 16 height 16
click at [1287, 564] on span "[PERSON_NAME]" at bounding box center [1327, 564] width 131 height 14
click at [1102, 510] on p "﻿ @ [PERSON_NAME] ﻿ ﻿" at bounding box center [1195, 511] width 518 height 19
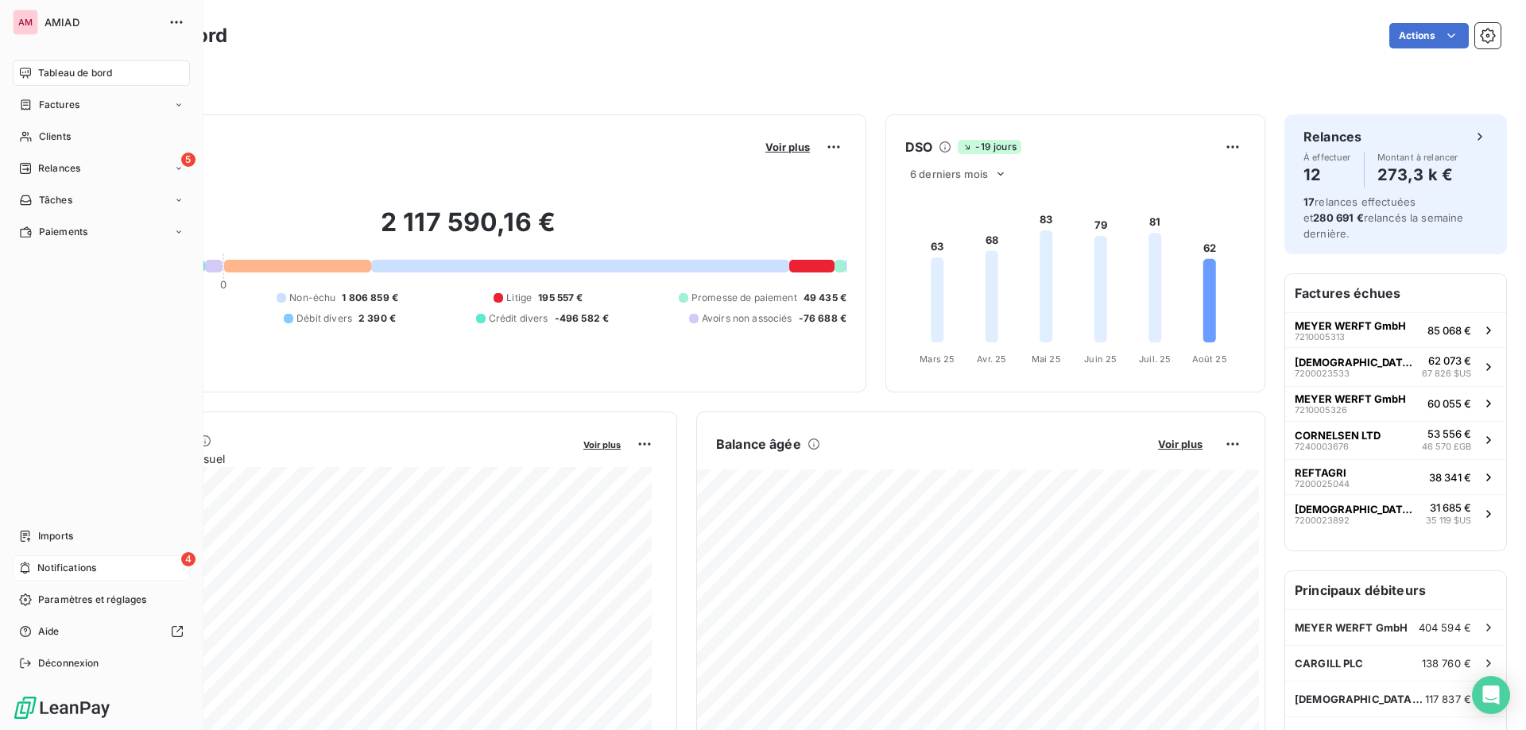
click at [71, 566] on span "Notifications" at bounding box center [66, 568] width 59 height 14
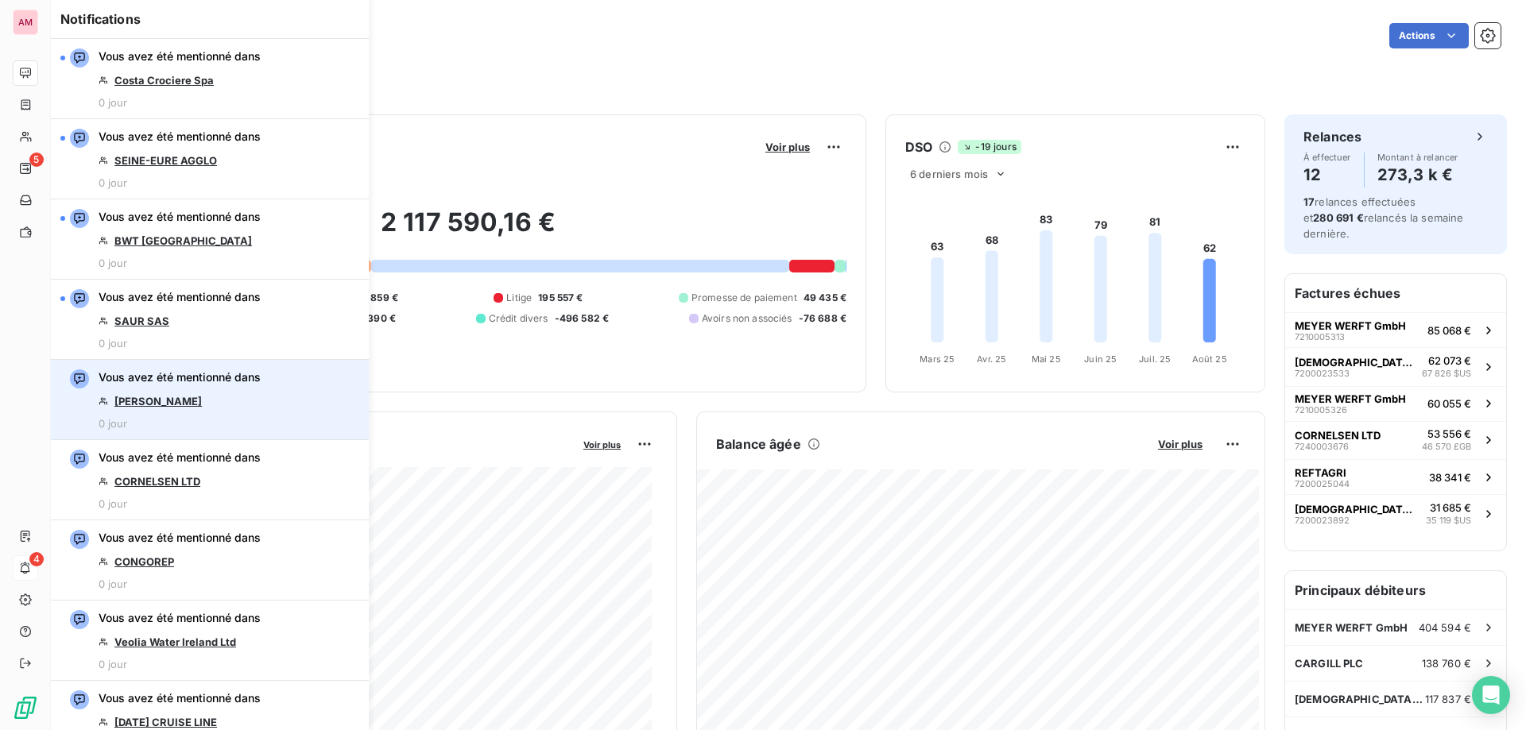
click at [202, 396] on link "PALMIRA ALCAZAR MAGANA" at bounding box center [157, 401] width 87 height 13
